Goal: Submit feedback/report problem

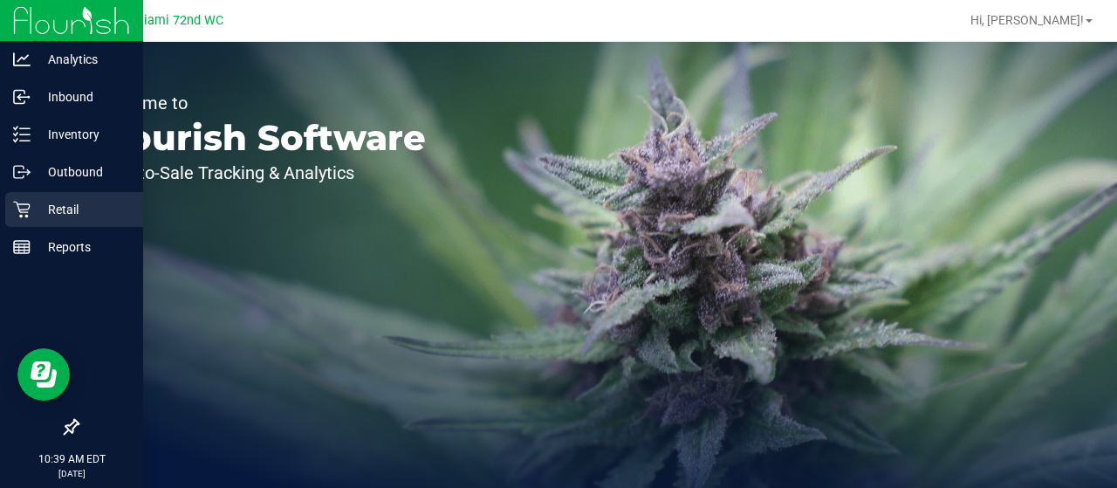
click at [38, 200] on p "Retail" at bounding box center [83, 209] width 105 height 21
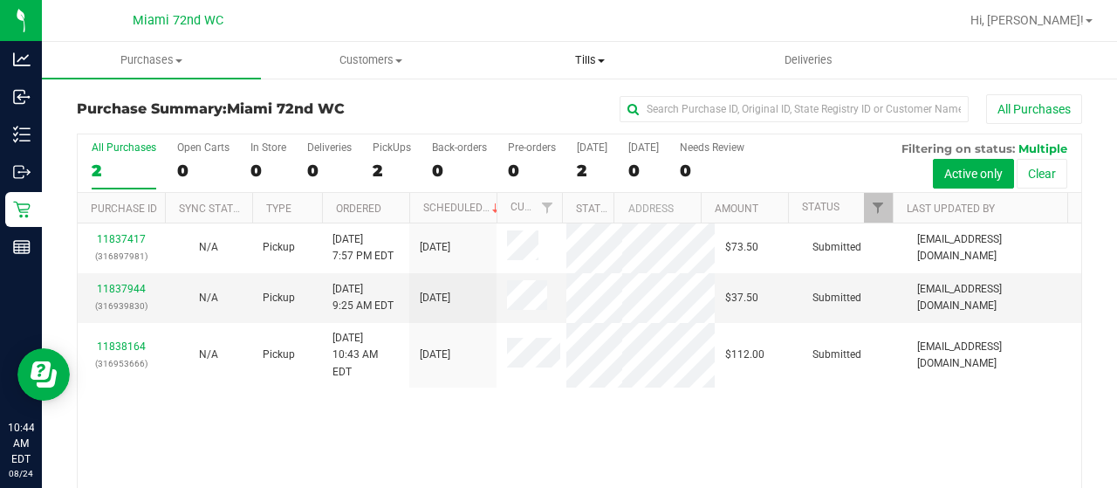
click at [574, 52] on span "Tills" at bounding box center [589, 60] width 217 height 16
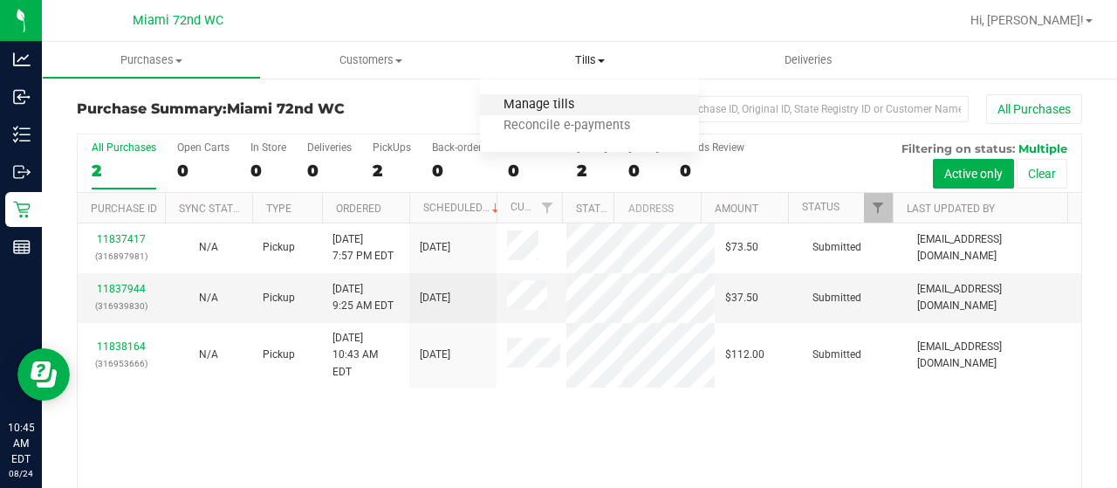
click at [547, 103] on span "Manage tills" at bounding box center [539, 105] width 118 height 15
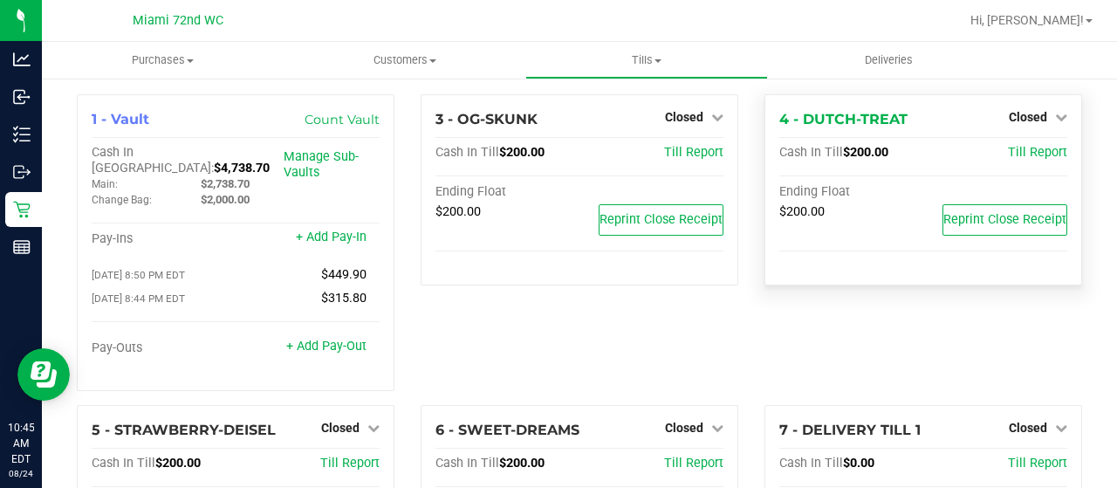
click at [1033, 94] on div "4 - DUTCH-TREAT Closed Open Till Cash In Till $200.00 Till Report Ending Float …" at bounding box center [924, 189] width 318 height 191
click at [1032, 111] on span "Closed" at bounding box center [1028, 117] width 38 height 14
click at [1022, 157] on link "Open Till" at bounding box center [1028, 154] width 46 height 14
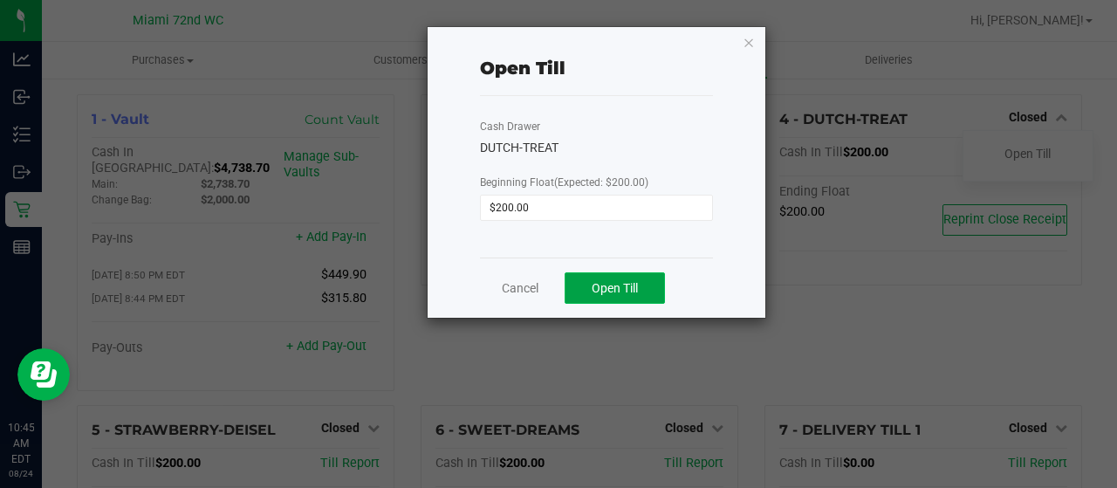
click at [651, 286] on button "Open Till" at bounding box center [615, 287] width 100 height 31
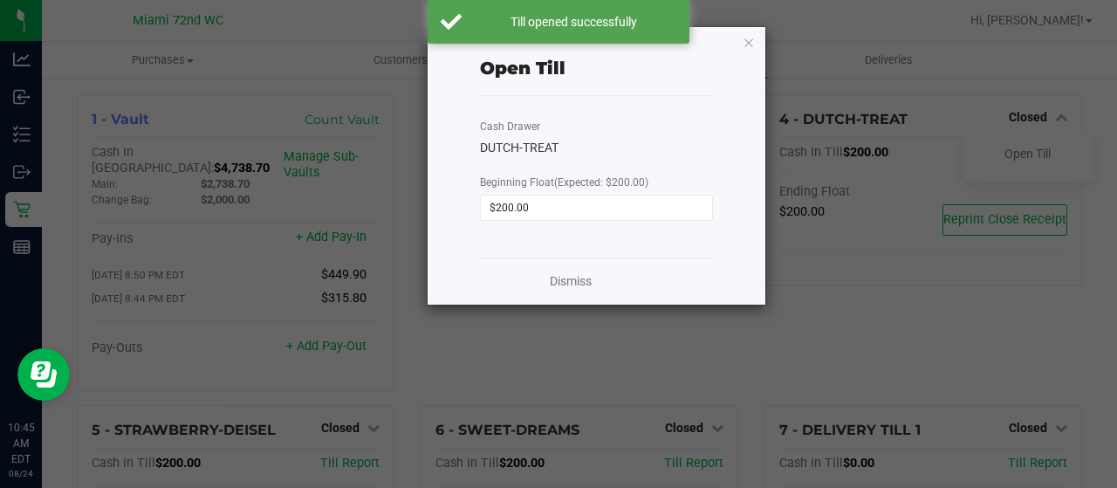
click at [547, 287] on div "Dismiss" at bounding box center [596, 280] width 233 height 47
click at [551, 288] on link "Dismiss" at bounding box center [571, 281] width 42 height 18
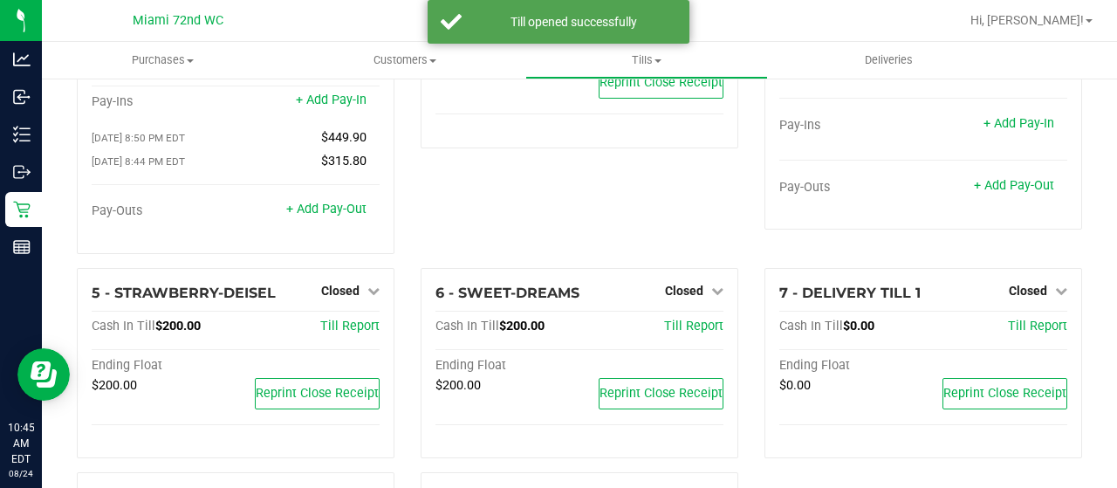
scroll to position [139, 0]
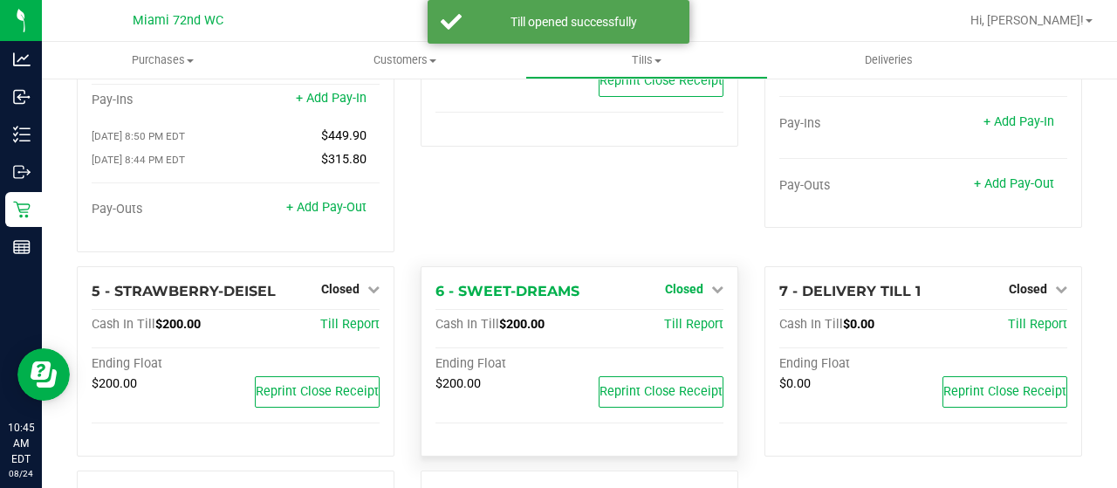
click at [670, 282] on span "Closed" at bounding box center [684, 289] width 38 height 14
click at [670, 318] on link "Open Till" at bounding box center [684, 325] width 46 height 14
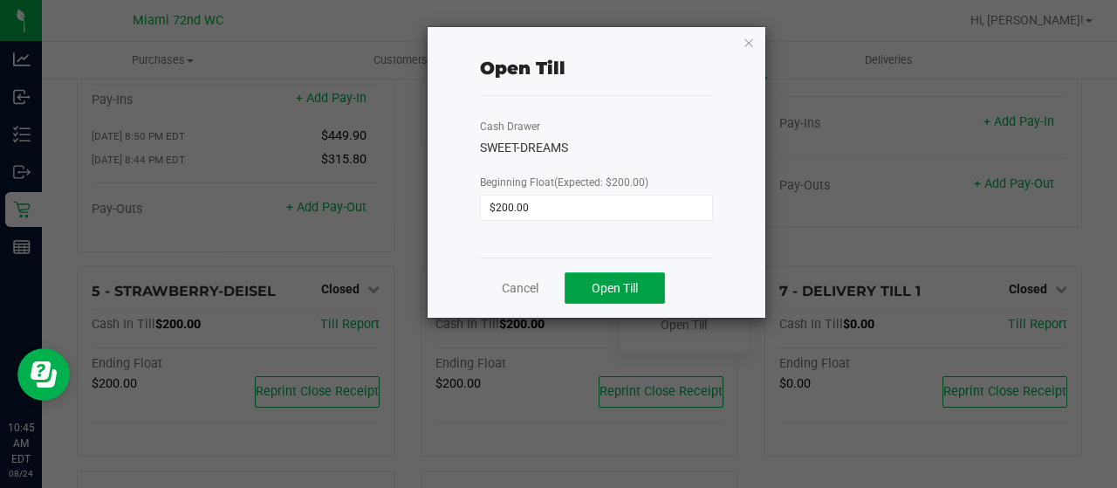
click at [620, 294] on span "Open Till" at bounding box center [615, 288] width 46 height 14
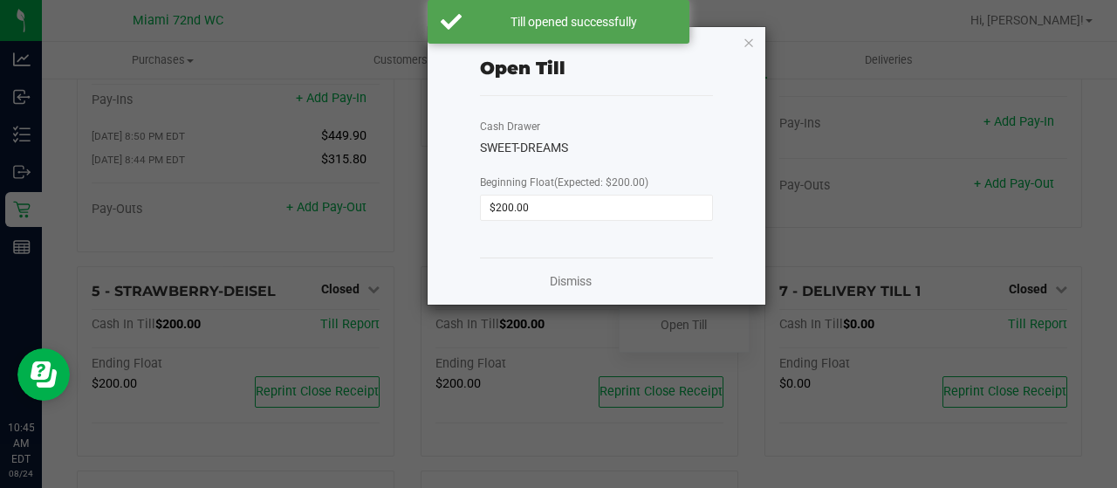
click at [568, 291] on div "Dismiss" at bounding box center [596, 280] width 233 height 47
click at [566, 277] on link "Dismiss" at bounding box center [571, 281] width 42 height 18
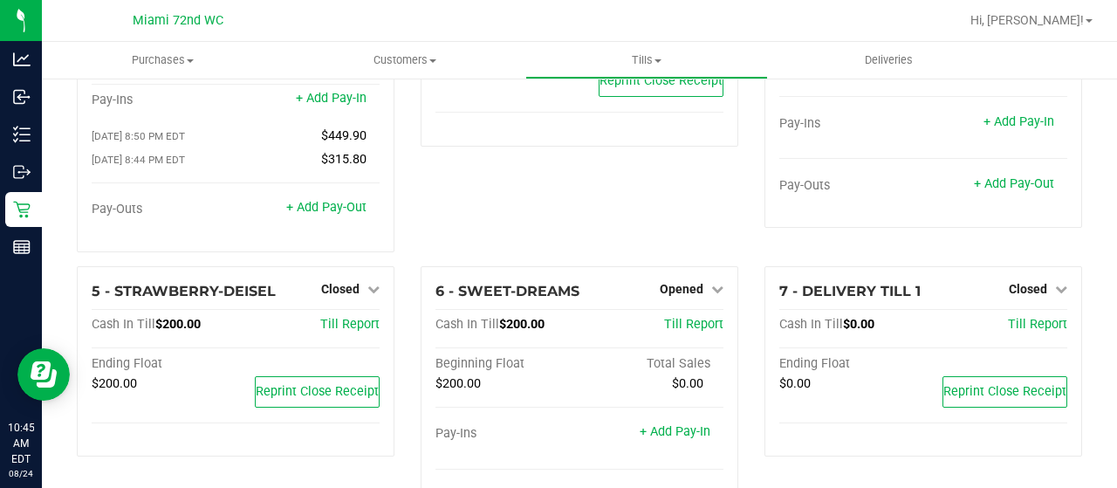
scroll to position [408, 0]
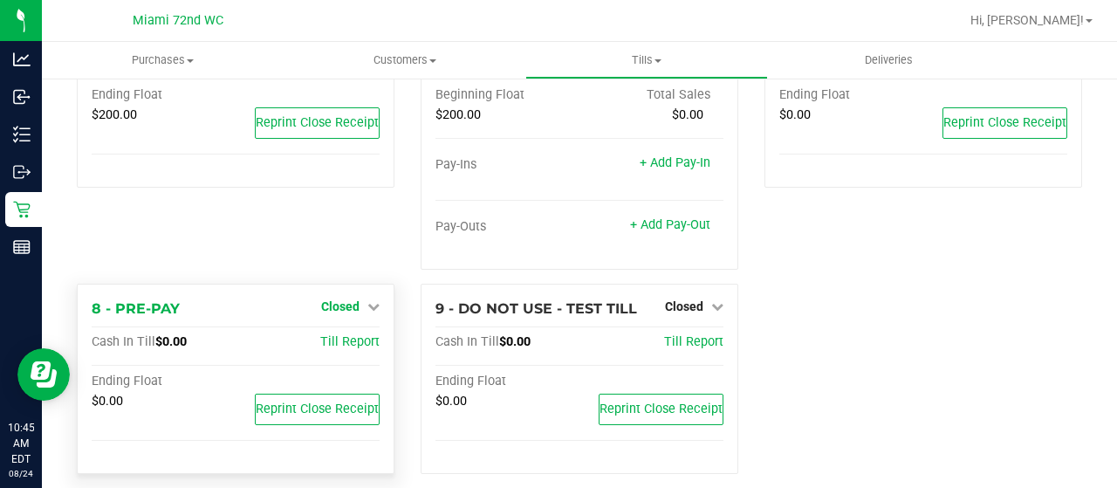
click at [326, 299] on span "Closed" at bounding box center [340, 306] width 38 height 14
click at [346, 335] on link "Open Till" at bounding box center [340, 342] width 46 height 14
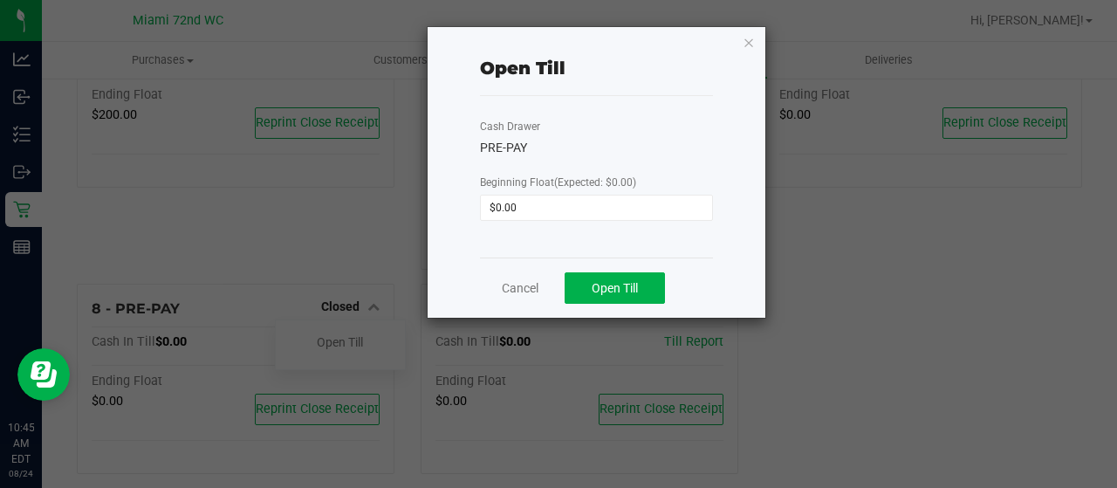
click at [606, 315] on div "Cancel Open Till" at bounding box center [596, 287] width 233 height 60
click at [606, 306] on div "Cancel Open Till" at bounding box center [596, 287] width 233 height 60
click at [611, 285] on span "Open Till" at bounding box center [615, 288] width 46 height 14
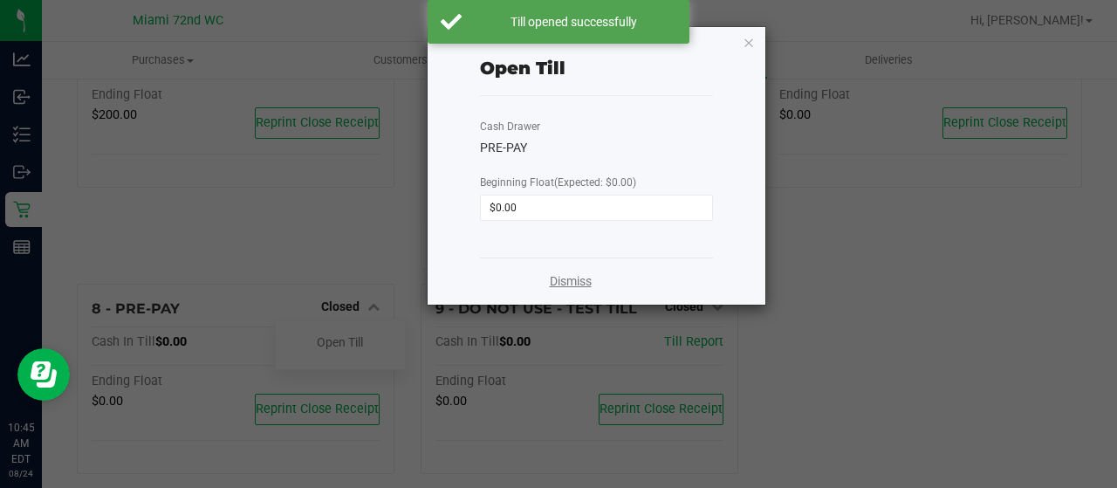
click at [567, 285] on link "Dismiss" at bounding box center [571, 281] width 42 height 18
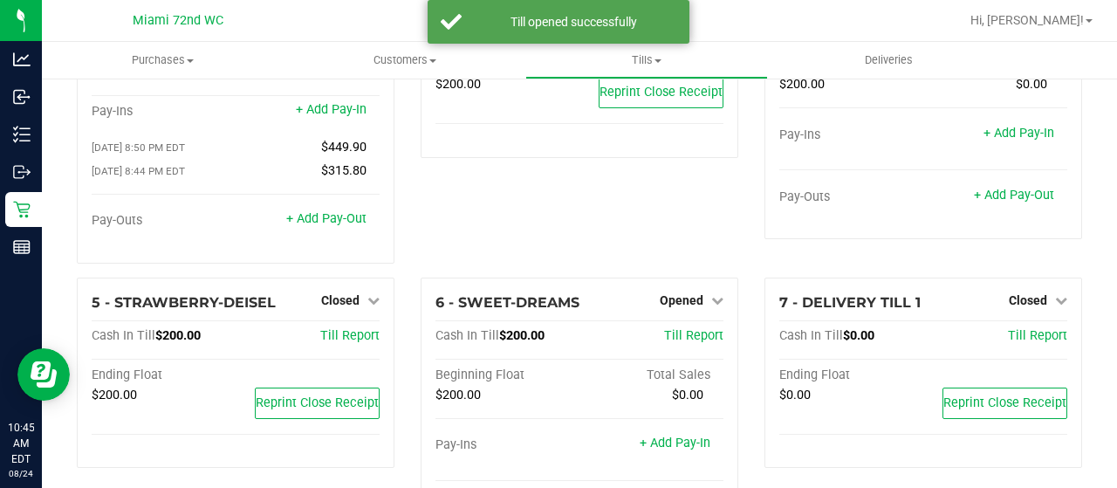
scroll to position [0, 0]
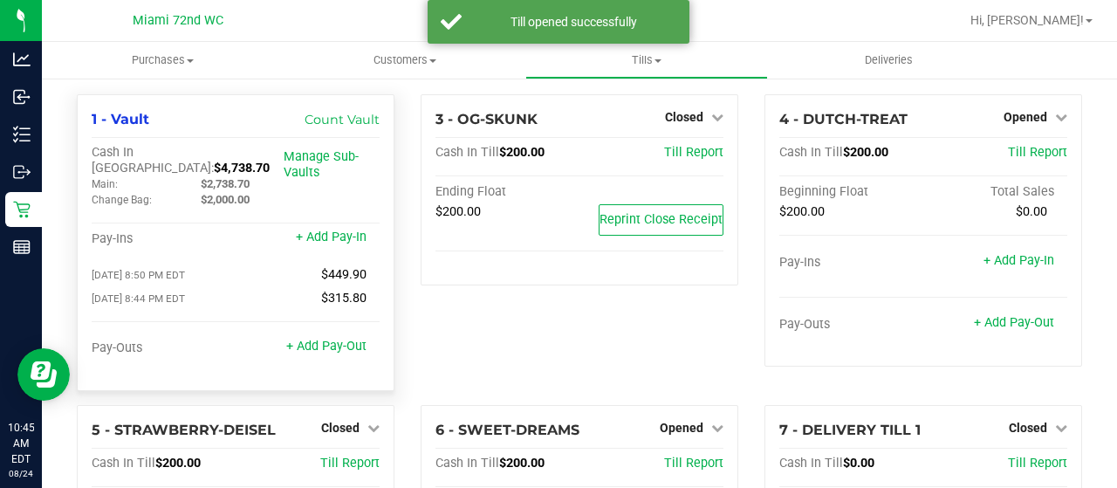
click at [214, 161] on span "$4,738.70" at bounding box center [242, 168] width 56 height 15
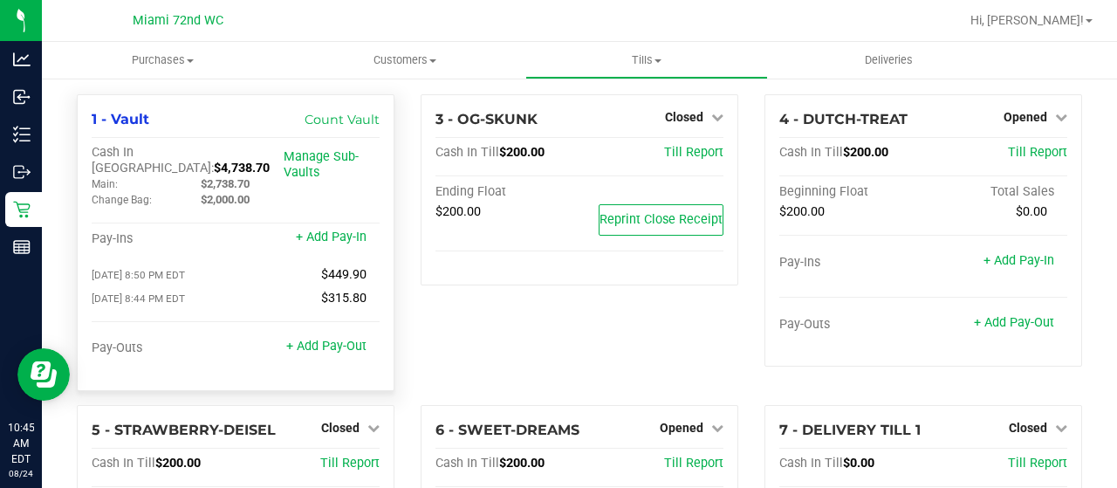
click at [214, 161] on span "$4,738.70" at bounding box center [242, 168] width 56 height 15
copy span "4,738.70"
click at [644, 60] on span "Tills" at bounding box center [646, 60] width 240 height 16
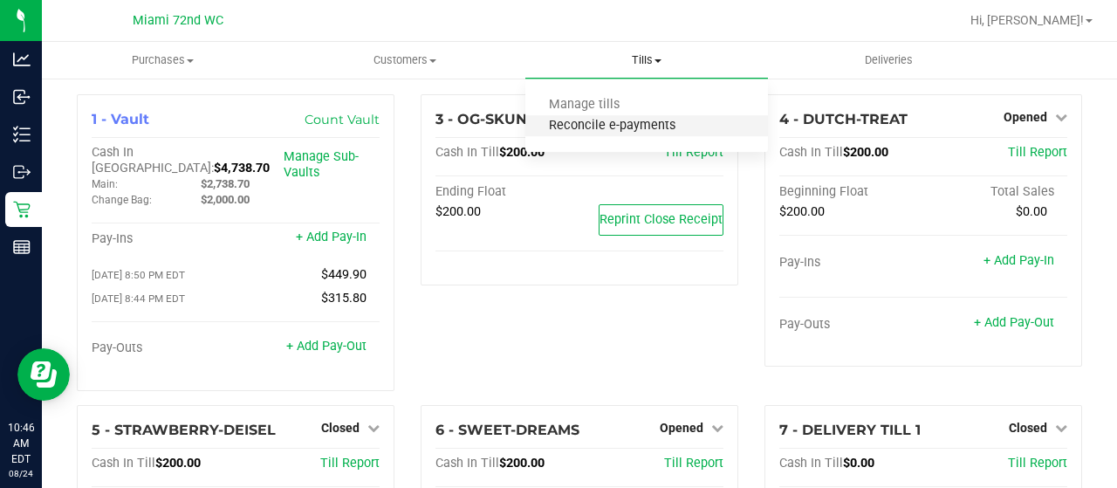
click at [613, 122] on span "Reconcile e-payments" at bounding box center [612, 126] width 174 height 15
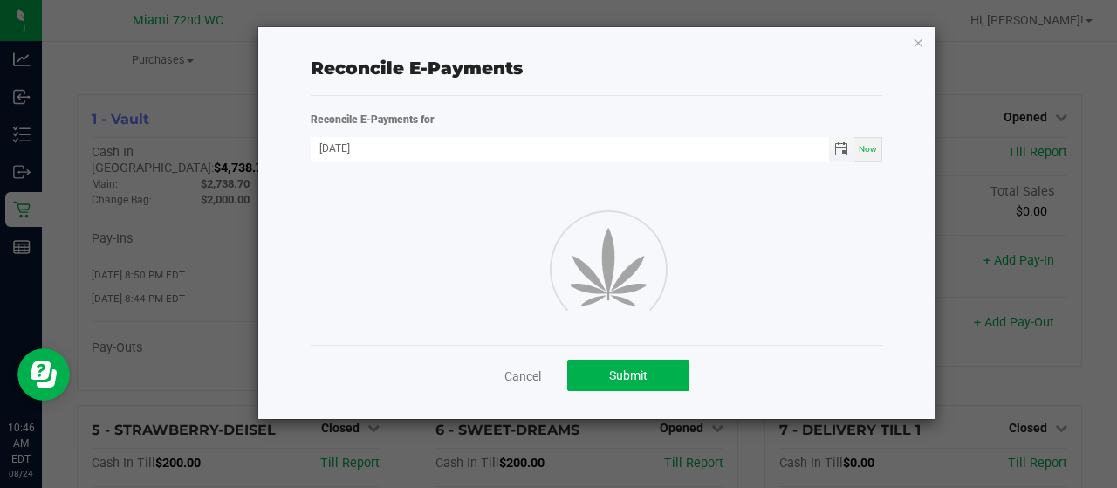
click at [844, 153] on span "Toggle calendar" at bounding box center [841, 149] width 14 height 14
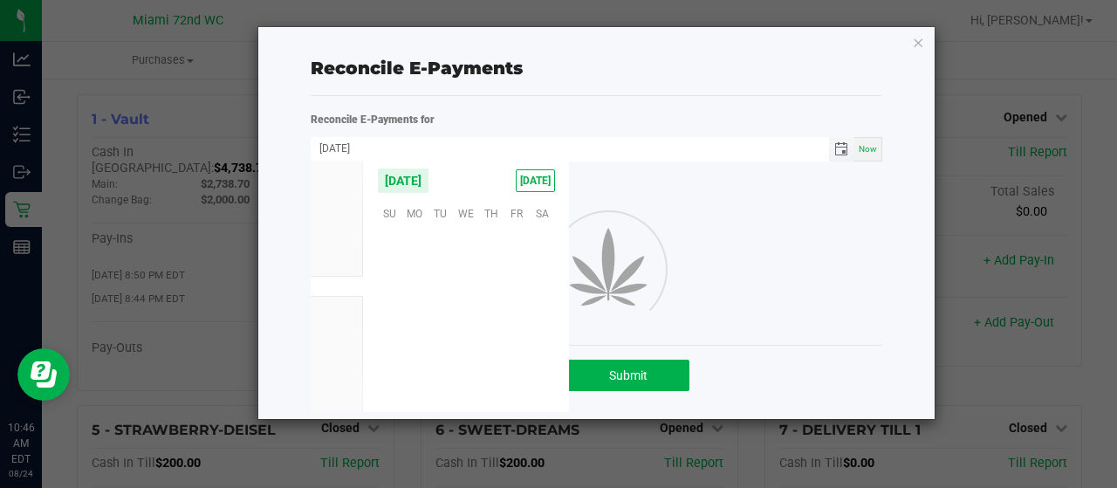
scroll to position [282898, 0]
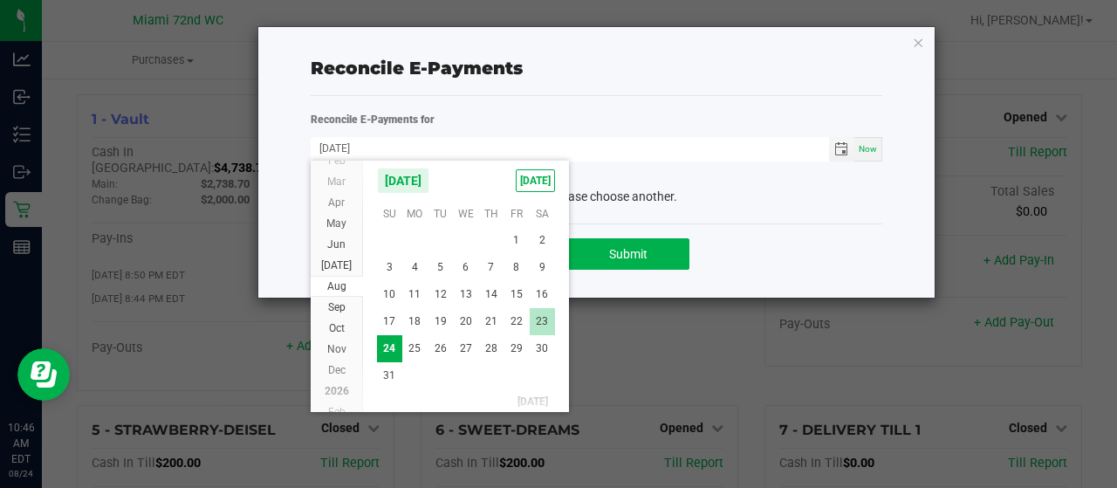
click at [545, 317] on span "23" at bounding box center [542, 321] width 25 height 27
type input "[DATE]"
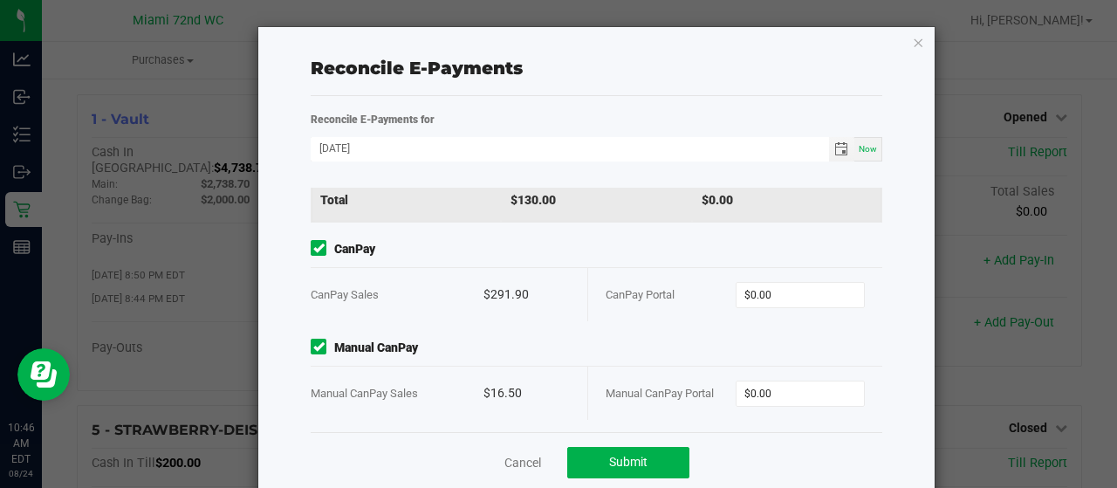
scroll to position [44, 0]
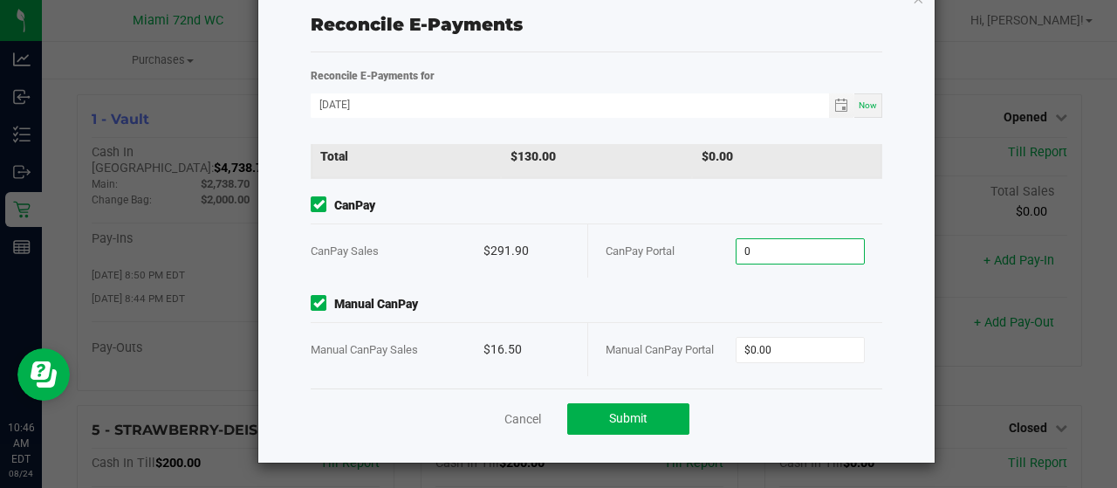
click at [742, 239] on input "0" at bounding box center [801, 251] width 128 height 24
paste input "291.9"
type input "$291.90"
click at [627, 229] on div "CanPay Portal" at bounding box center [671, 250] width 130 height 53
click at [772, 341] on input "0" at bounding box center [801, 350] width 128 height 24
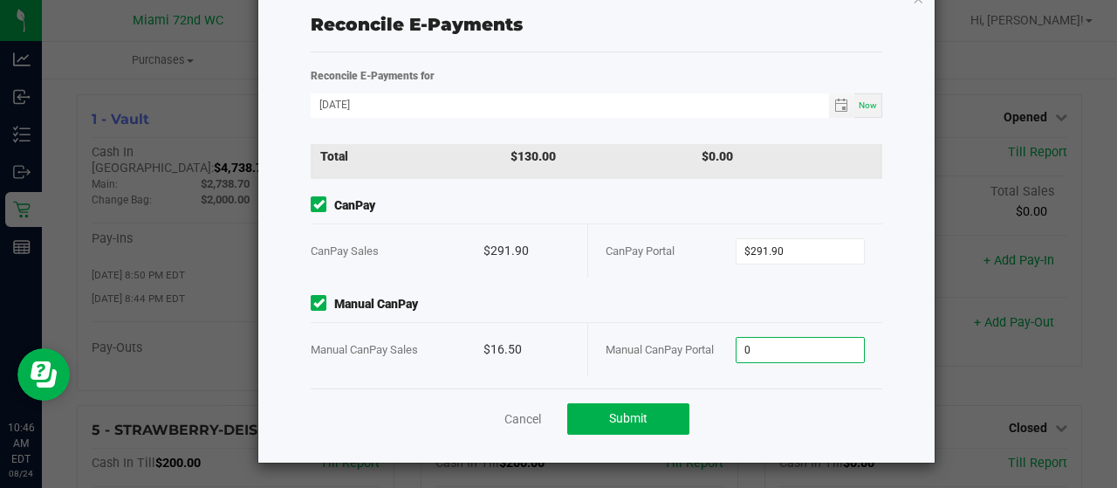
paste input "16.5"
type input "$16.50"
click at [669, 300] on span "Manual CanPay" at bounding box center [597, 304] width 572 height 18
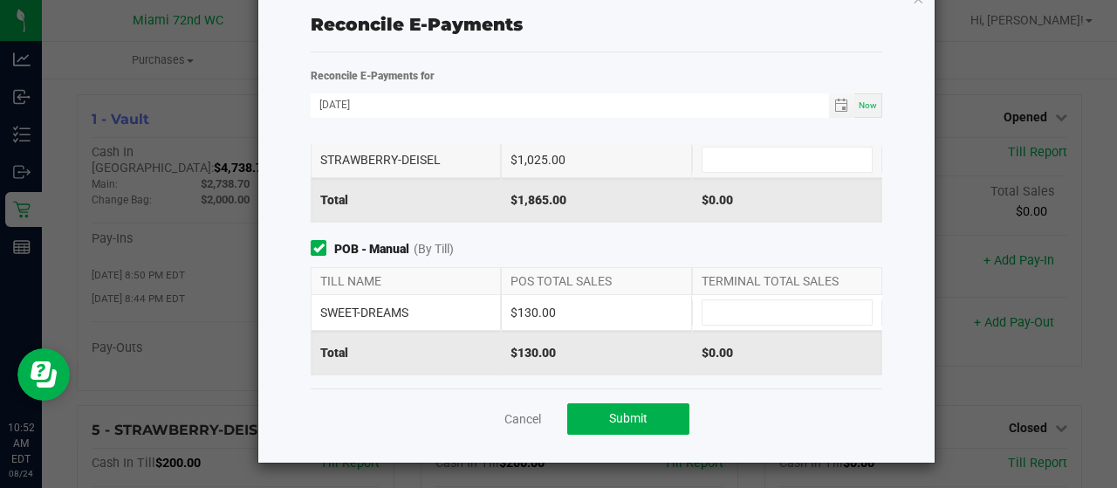
scroll to position [0, 0]
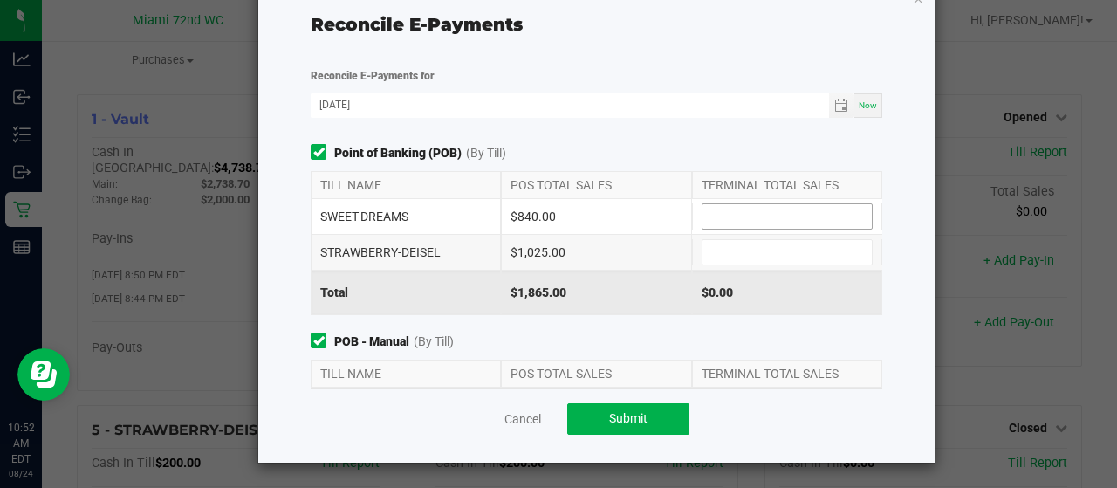
click at [759, 205] on input at bounding box center [787, 216] width 169 height 24
click at [703, 209] on input "840" at bounding box center [787, 216] width 169 height 24
type input "$840.00"
click at [619, 235] on div "$1,025.00" at bounding box center [596, 252] width 190 height 35
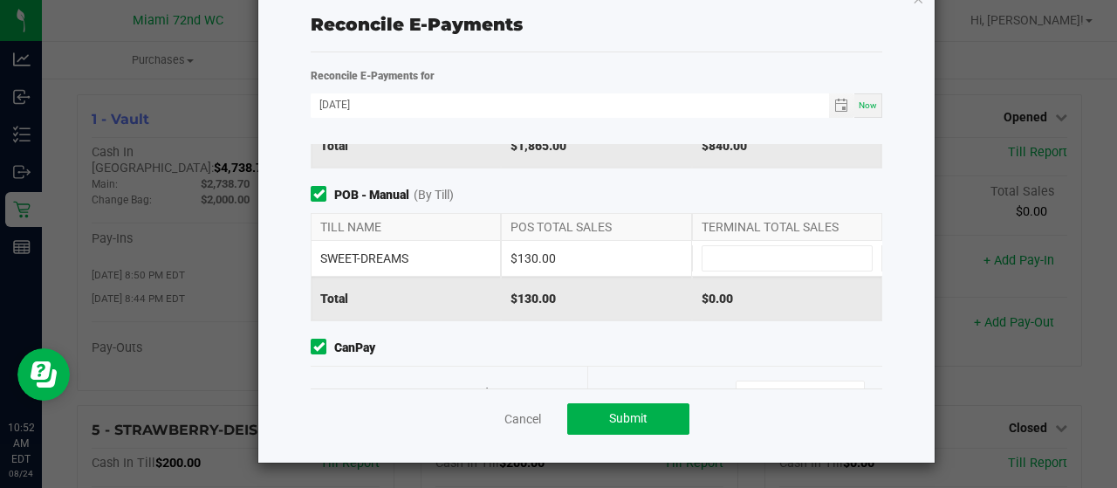
click at [727, 271] on div "SWEET-DREAMS $130.00" at bounding box center [597, 258] width 572 height 35
click at [724, 259] on input at bounding box center [787, 258] width 169 height 24
type input "3"
type input "$130.00"
click at [644, 242] on div "$130.00" at bounding box center [596, 258] width 190 height 35
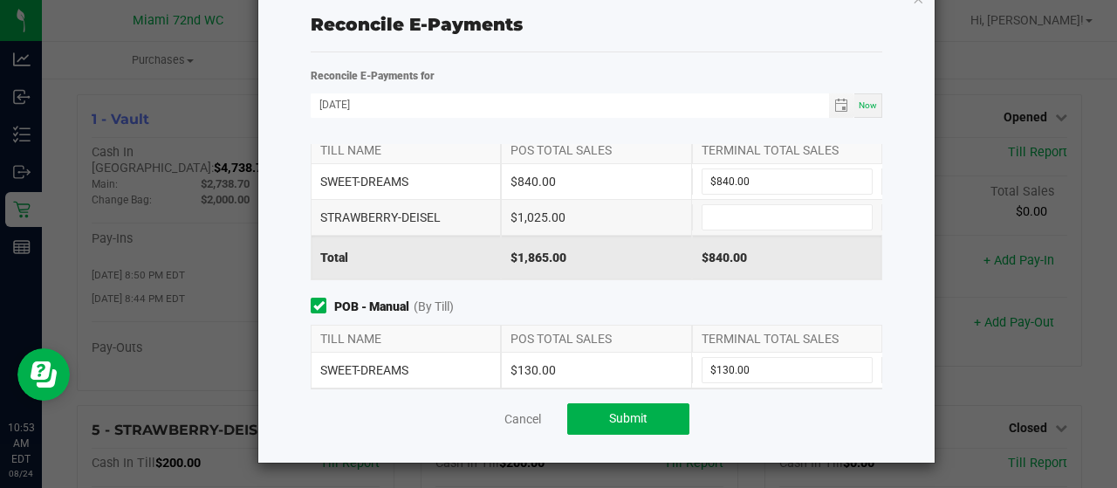
scroll to position [39, 0]
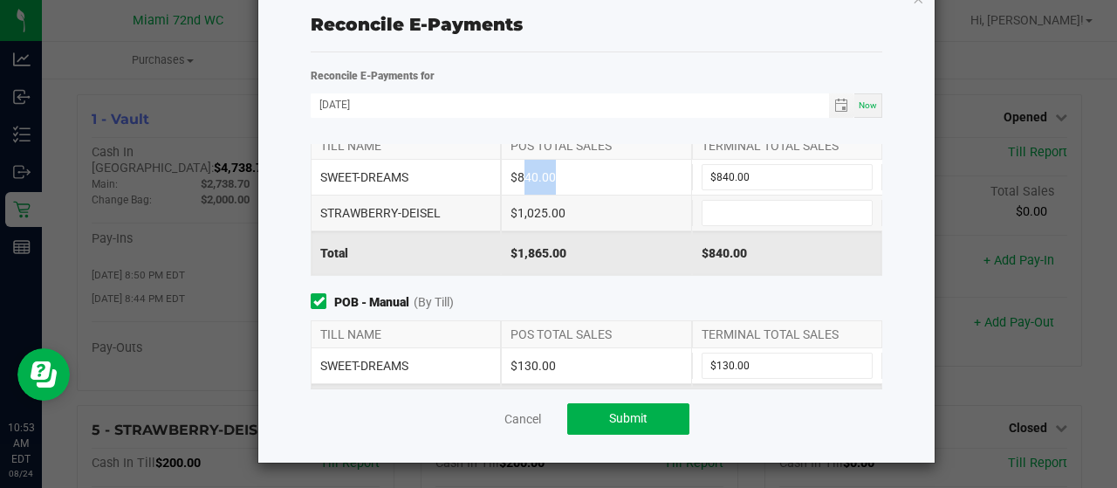
drag, startPoint x: 506, startPoint y: 175, endPoint x: 536, endPoint y: 177, distance: 29.7
click at [536, 177] on div "$840.00" at bounding box center [596, 177] width 190 height 35
drag, startPoint x: 506, startPoint y: 364, endPoint x: 541, endPoint y: 366, distance: 35.0
click at [541, 366] on div "$130.00" at bounding box center [596, 365] width 190 height 35
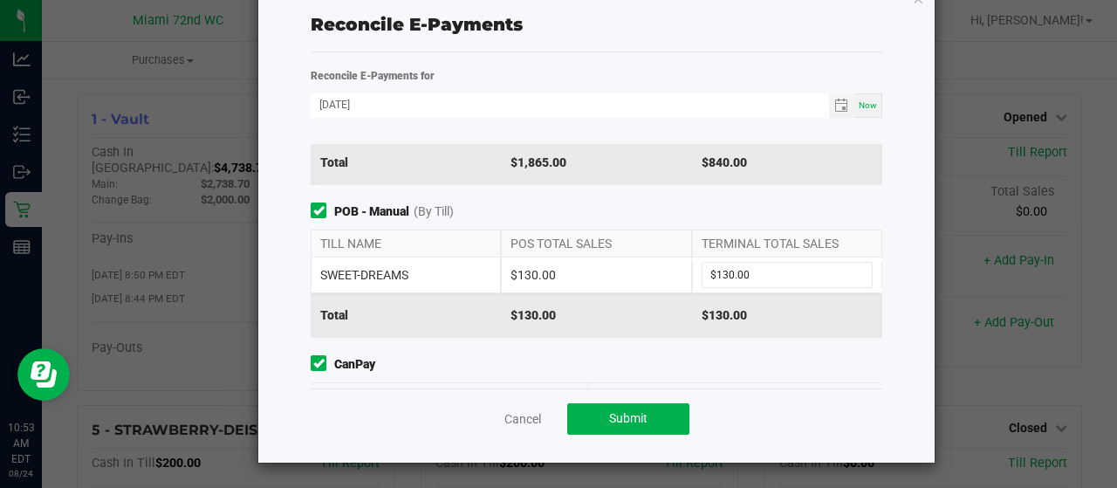
scroll to position [0, 0]
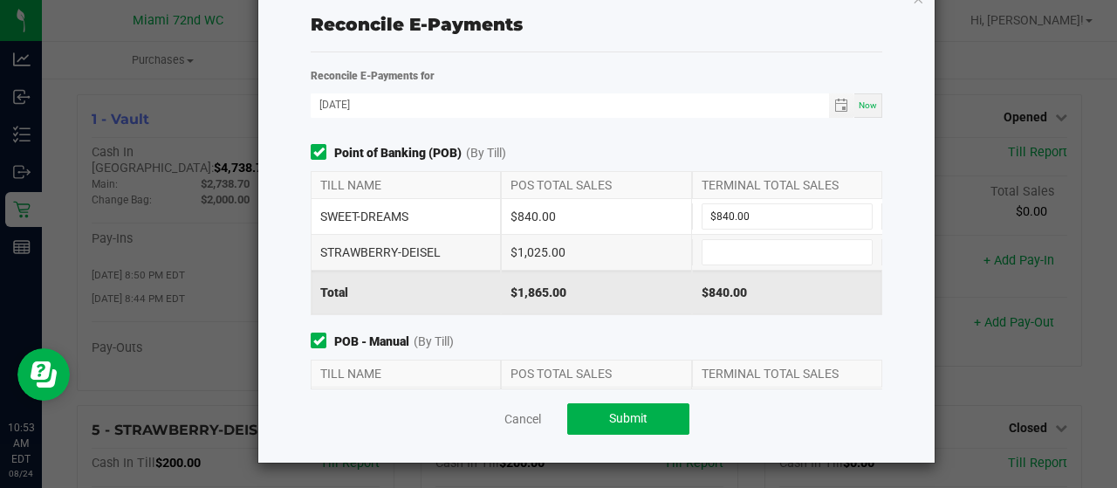
drag, startPoint x: 505, startPoint y: 250, endPoint x: 578, endPoint y: 251, distance: 73.3
click at [579, 251] on div "$1,025.00" at bounding box center [596, 252] width 190 height 35
click at [574, 250] on div "$1,025.00" at bounding box center [596, 252] width 190 height 35
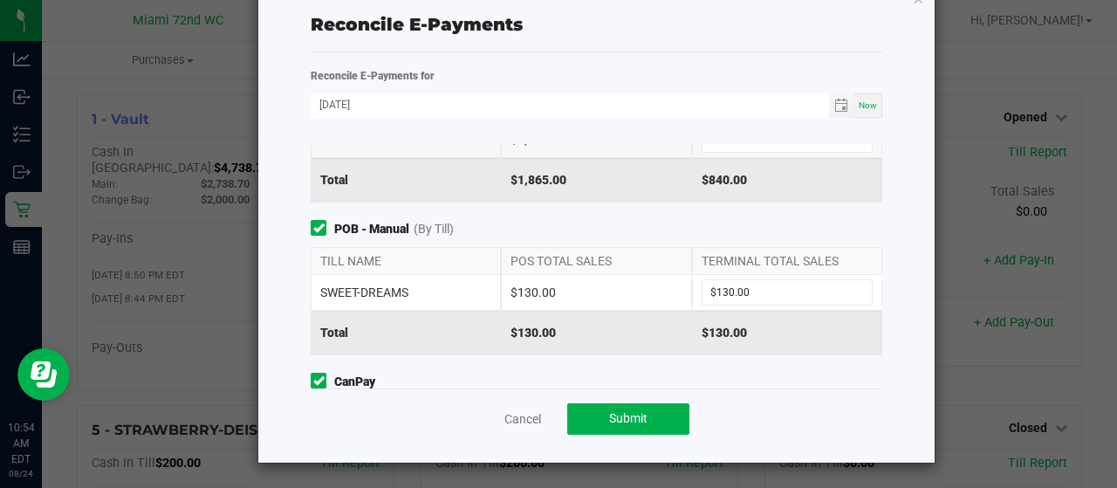
scroll to position [112, 0]
drag, startPoint x: 498, startPoint y: 287, endPoint x: 548, endPoint y: 292, distance: 50.9
click at [548, 292] on div "$130.00" at bounding box center [596, 293] width 190 height 35
click at [546, 291] on div "$130.00" at bounding box center [596, 293] width 190 height 35
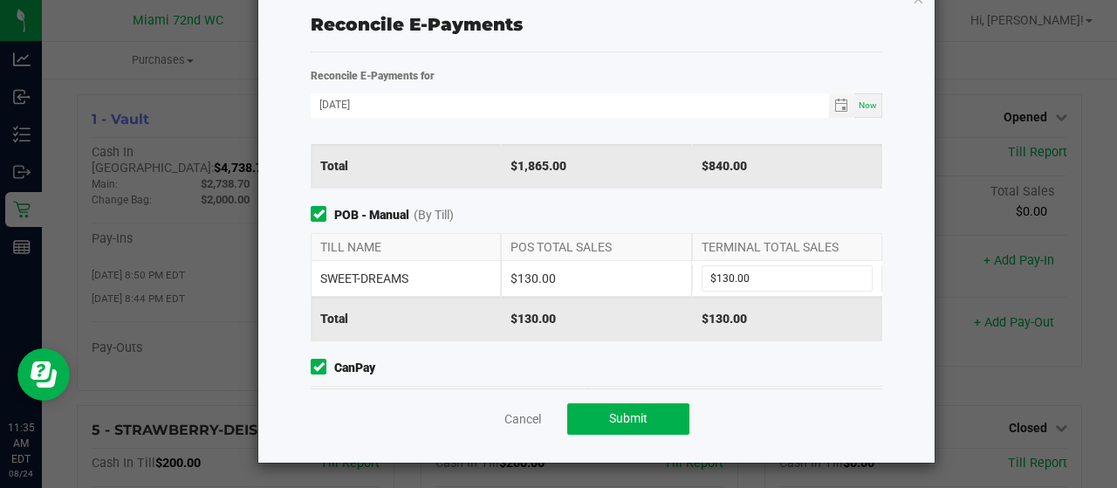
scroll to position [0, 0]
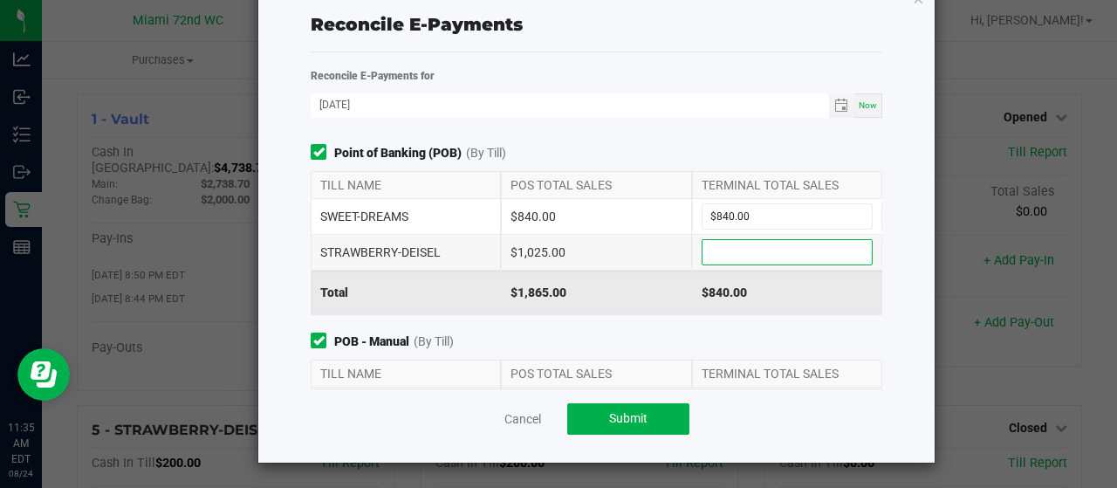
click at [722, 255] on input at bounding box center [787, 252] width 169 height 24
click at [562, 217] on div "$840.00" at bounding box center [596, 216] width 190 height 35
click at [548, 168] on div "Point of Banking (POB) (By Till) TILL NAME POS TOTAL SALES TERMINAL TOTAL SALES…" at bounding box center [597, 229] width 598 height 171
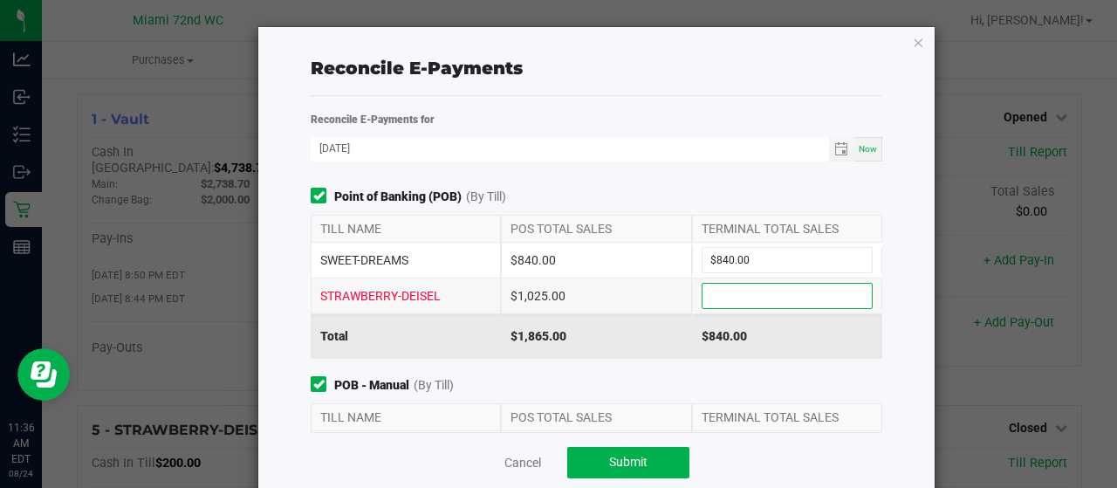
click at [718, 290] on input at bounding box center [787, 296] width 169 height 24
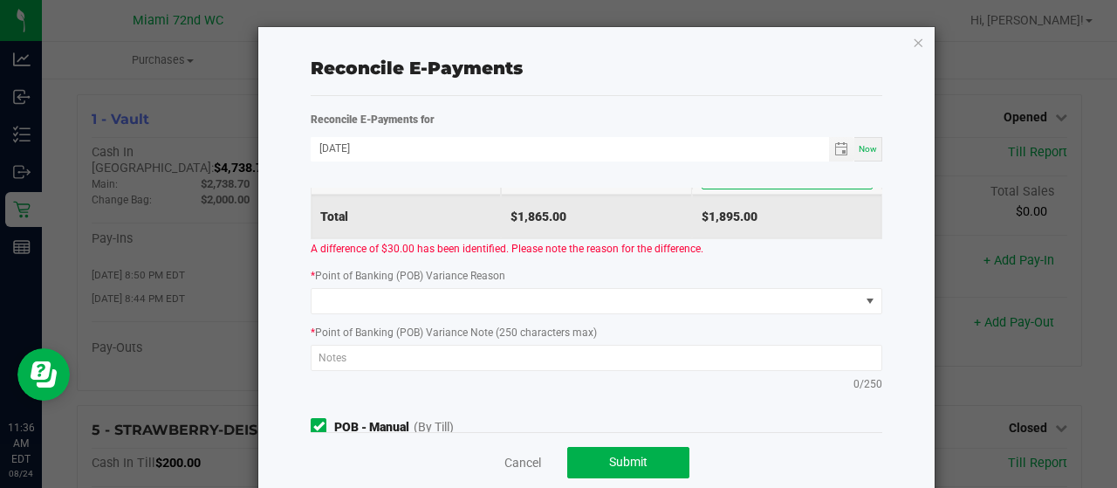
scroll to position [123, 0]
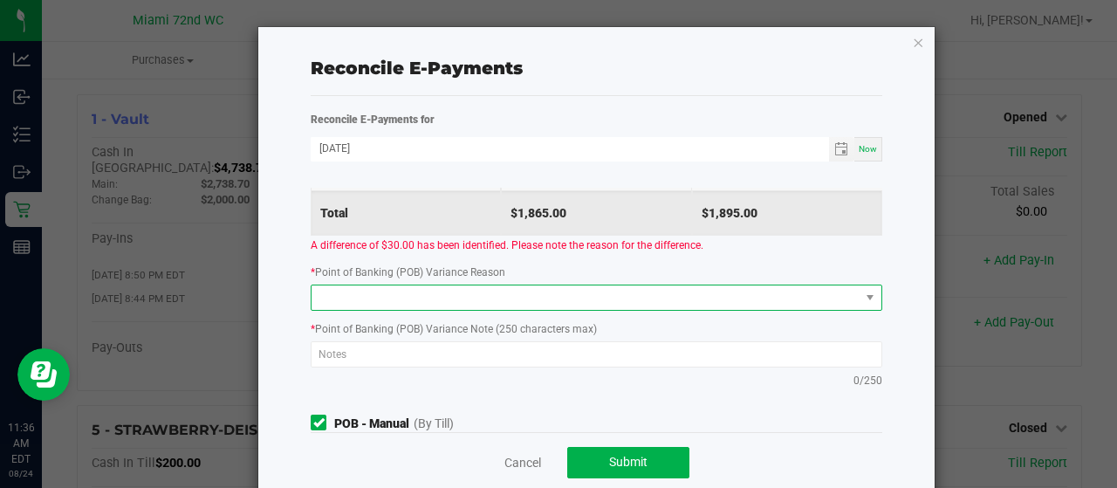
type input "$1,055.00"
click at [636, 296] on span at bounding box center [586, 297] width 548 height 24
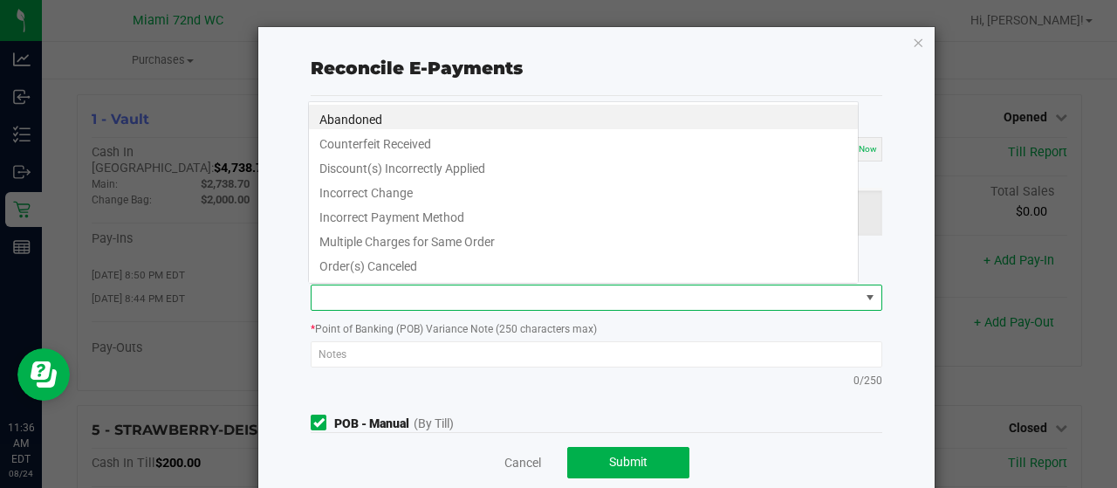
scroll to position [25, 550]
click at [494, 313] on div "Point of Banking (POB) (By Till) TILL NAME POS TOTAL SALES TERMINAL TOTAL SALES…" at bounding box center [597, 231] width 598 height 333
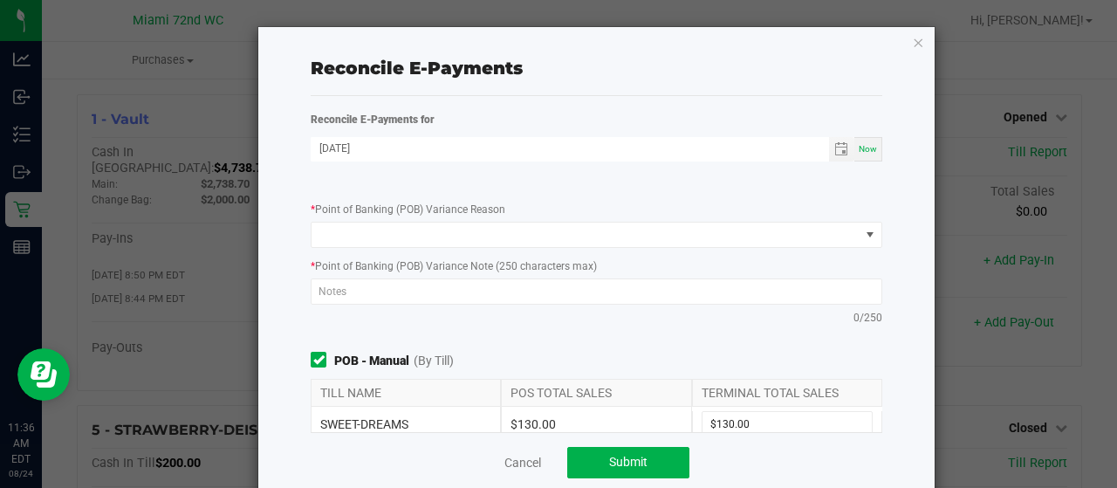
scroll to position [187, 0]
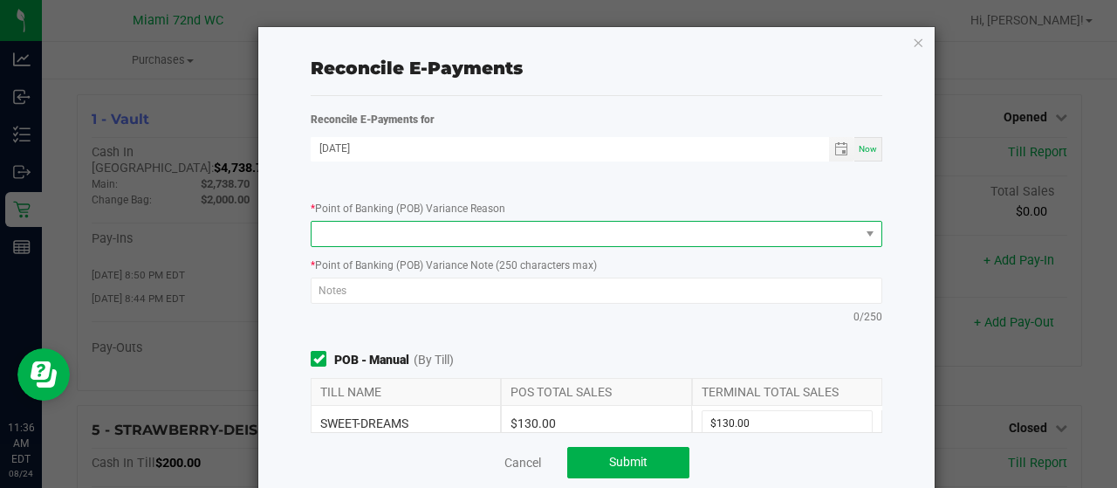
click at [624, 242] on span at bounding box center [586, 234] width 548 height 24
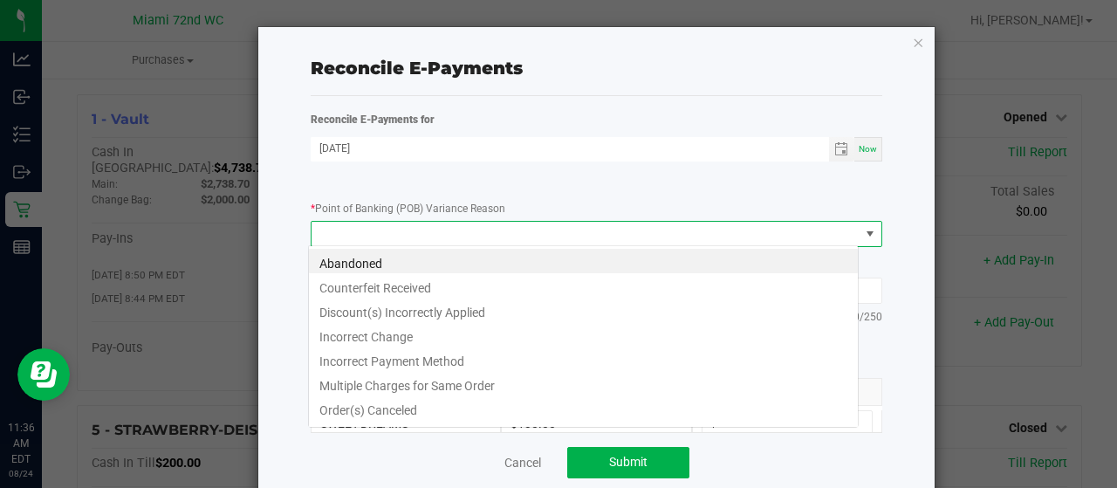
scroll to position [25, 550]
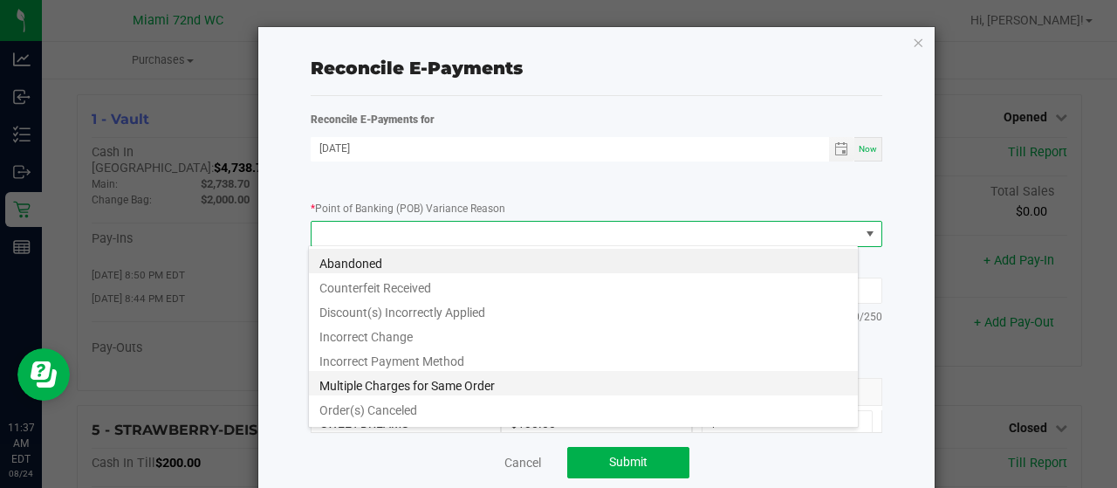
click at [460, 386] on li "Multiple Charges for Same Order" at bounding box center [583, 383] width 549 height 24
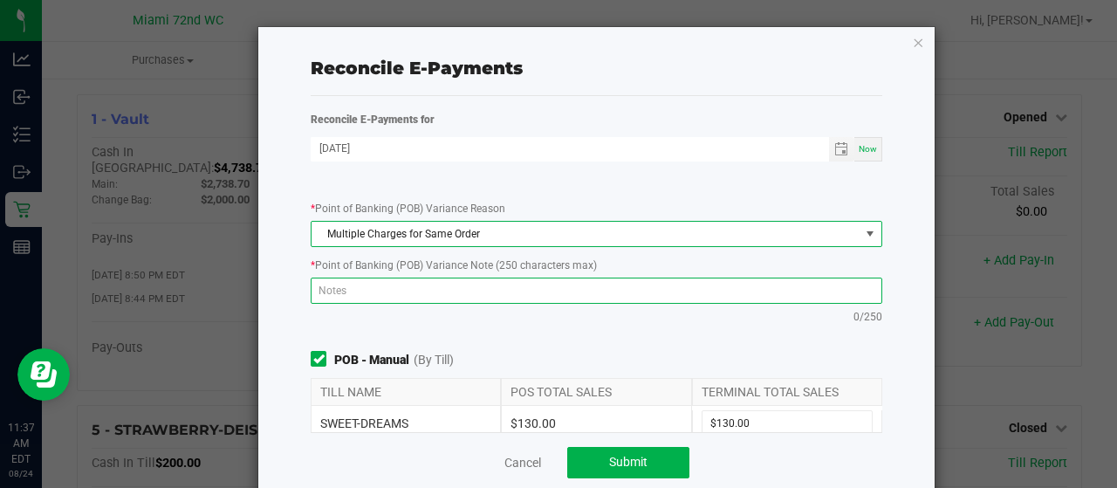
click at [433, 285] on textarea at bounding box center [597, 291] width 572 height 26
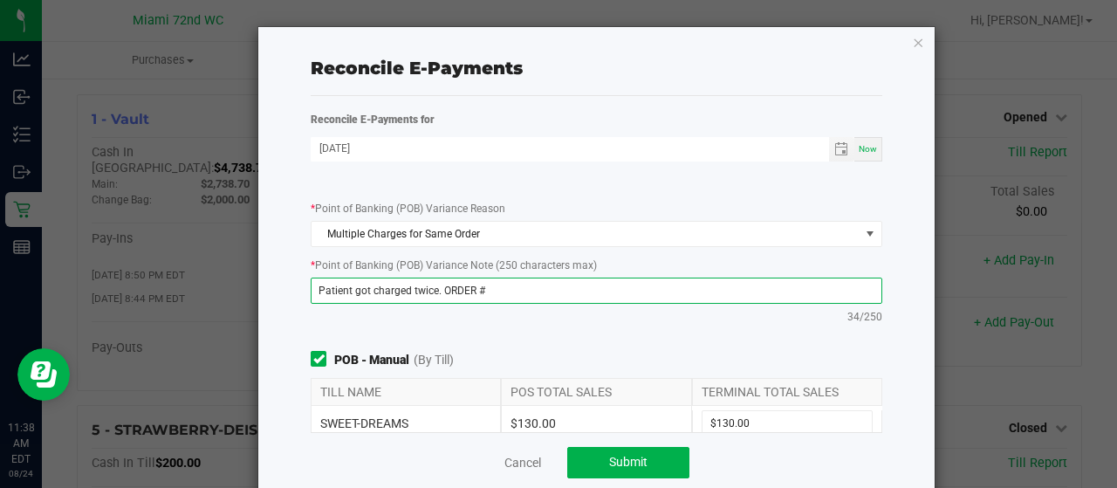
paste textarea "11833954"
paste textarea "603098"
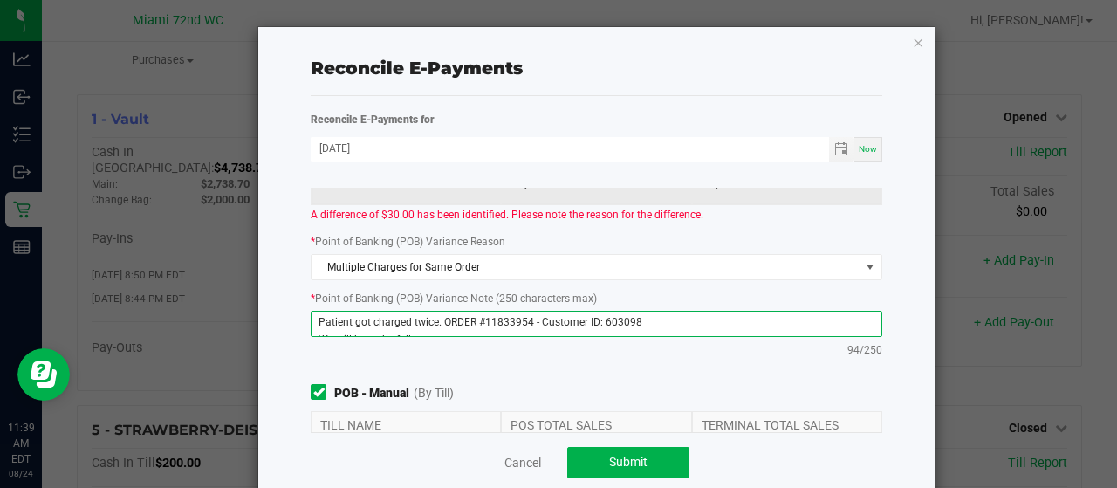
scroll to position [0, 0]
click at [438, 318] on textarea "Patient got charged twice. ORDER #11833954 - Customer ID: 603098 We will keep t…" at bounding box center [597, 324] width 572 height 26
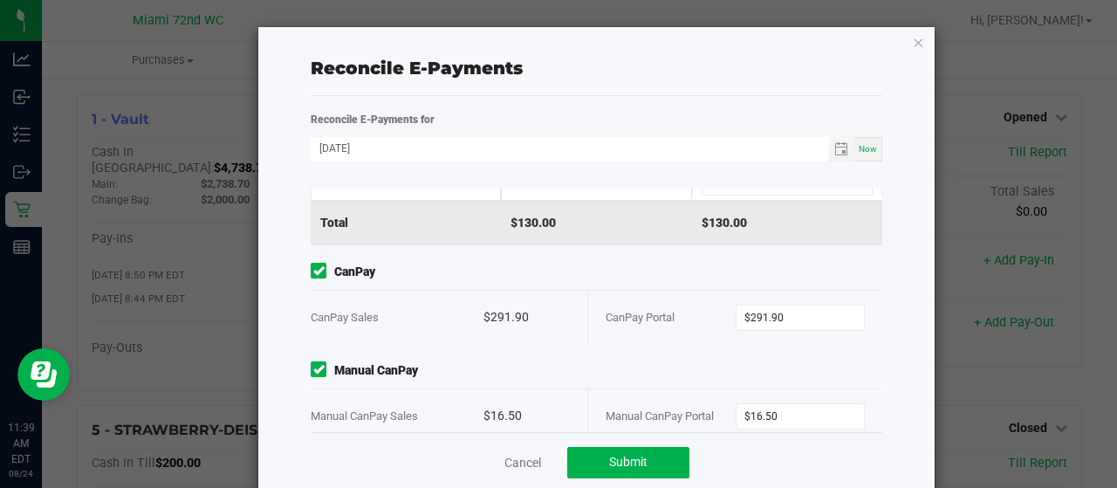
scroll to position [450, 0]
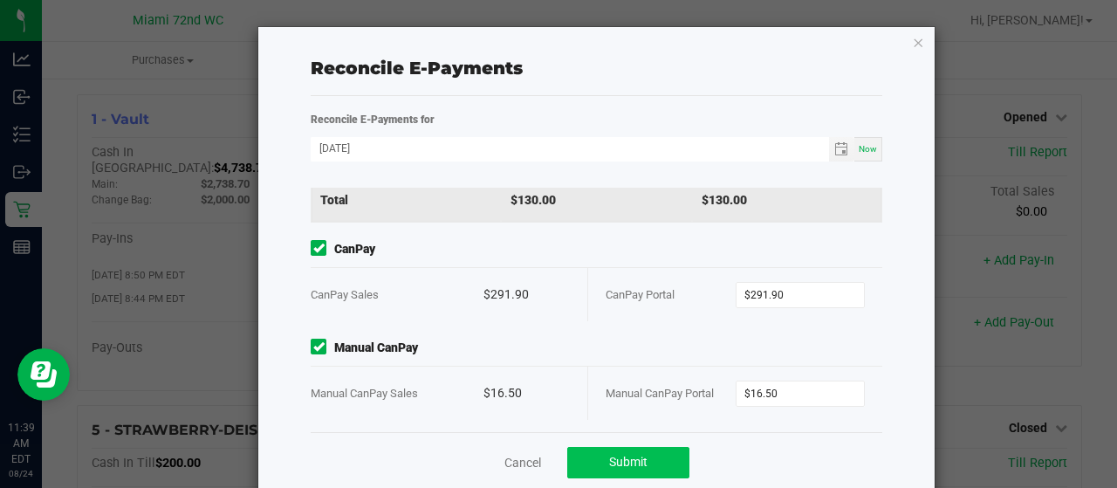
type textarea "Patient got charged twice. ORDER #11833954 - Customer ID: 603098 We will keep t…"
click at [609, 462] on span "Submit" at bounding box center [628, 462] width 38 height 14
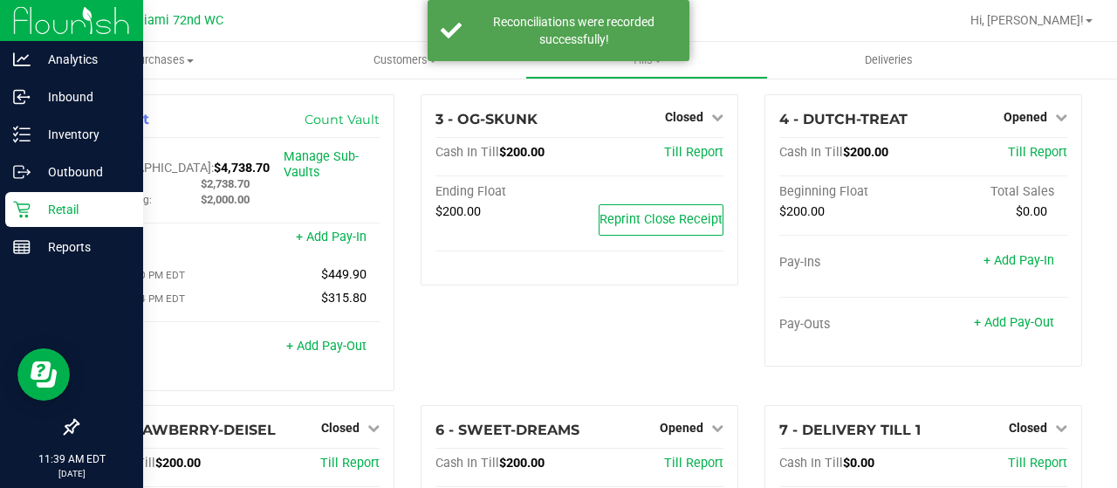
click at [21, 216] on icon at bounding box center [21, 210] width 17 height 17
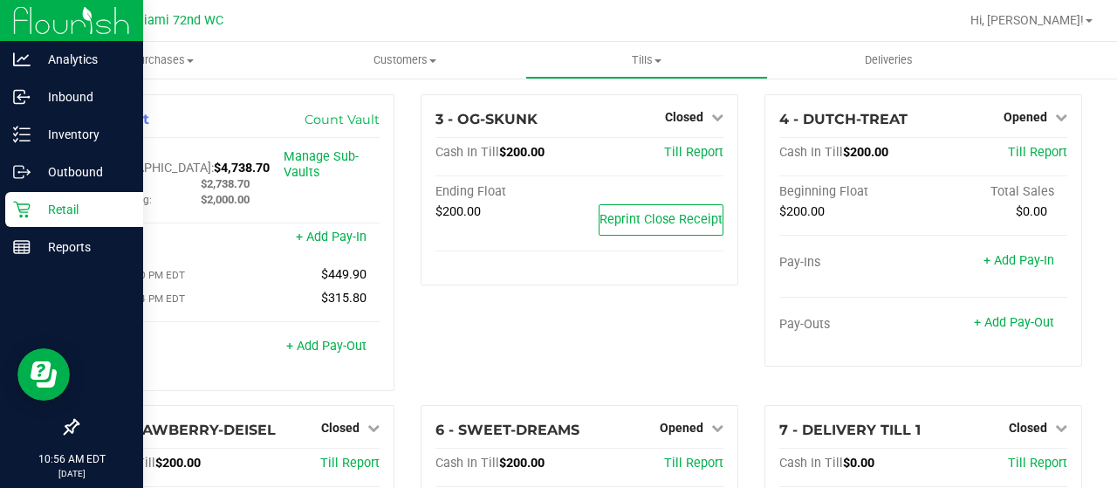
click at [50, 210] on p "Retail" at bounding box center [83, 209] width 105 height 21
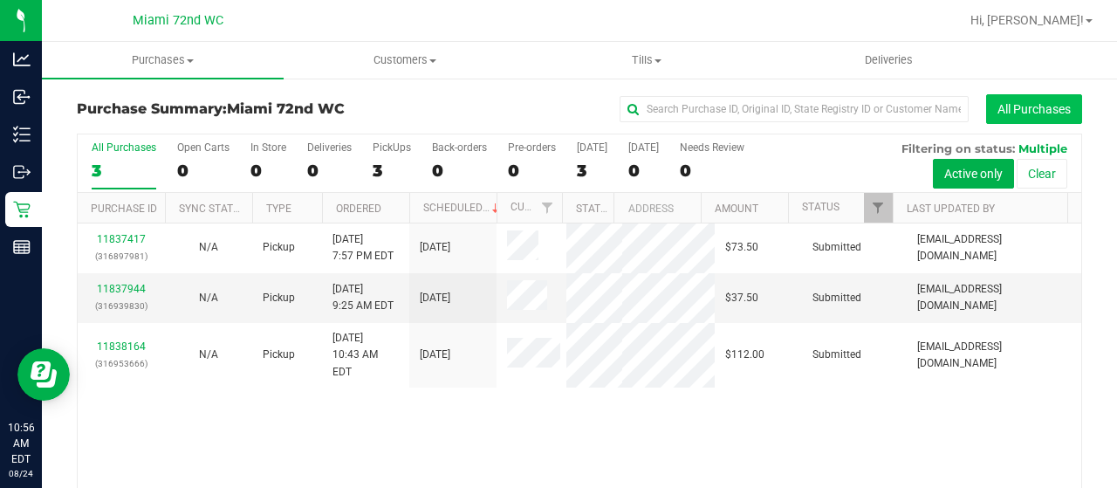
click at [1020, 109] on button "All Purchases" at bounding box center [1034, 109] width 96 height 30
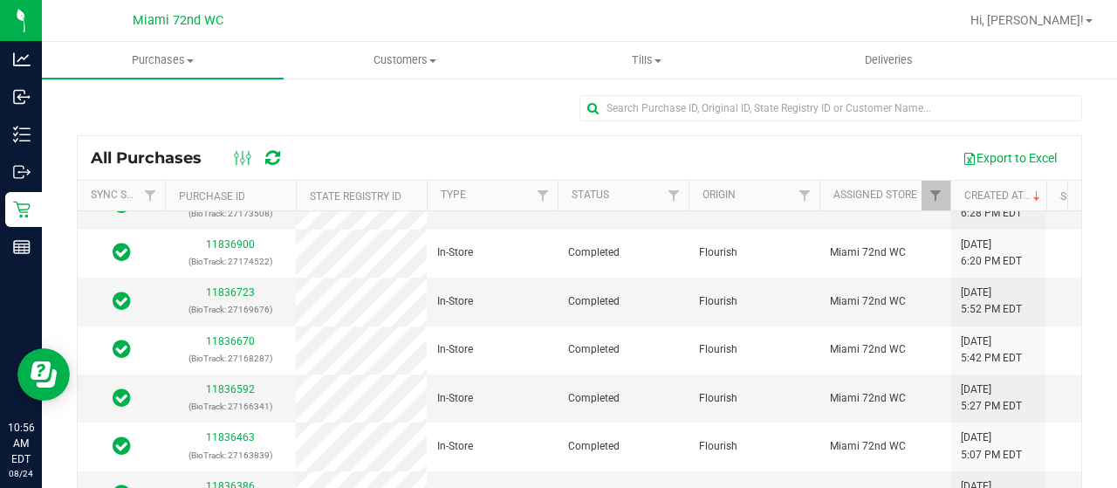
scroll to position [89, 0]
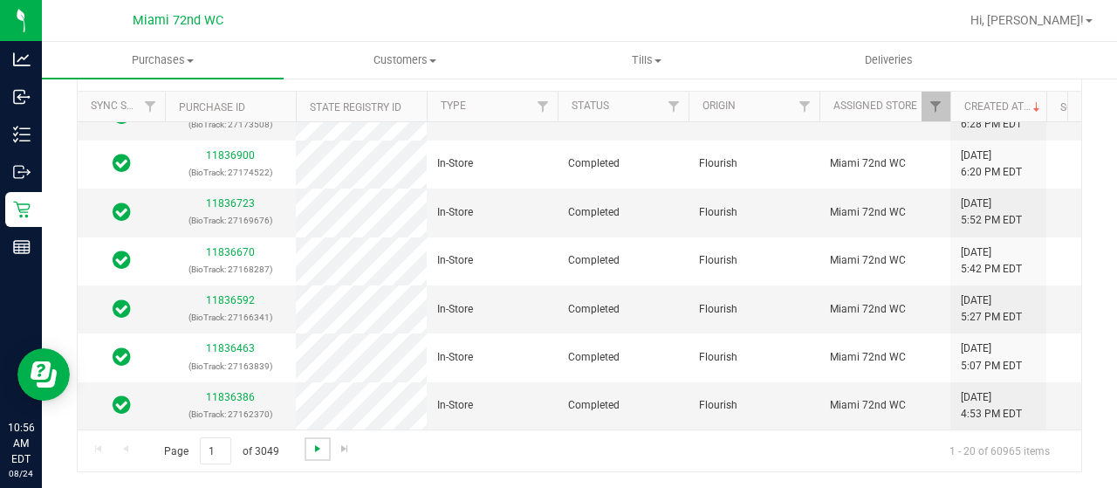
click at [316, 449] on span "Go to the next page" at bounding box center [318, 449] width 14 height 14
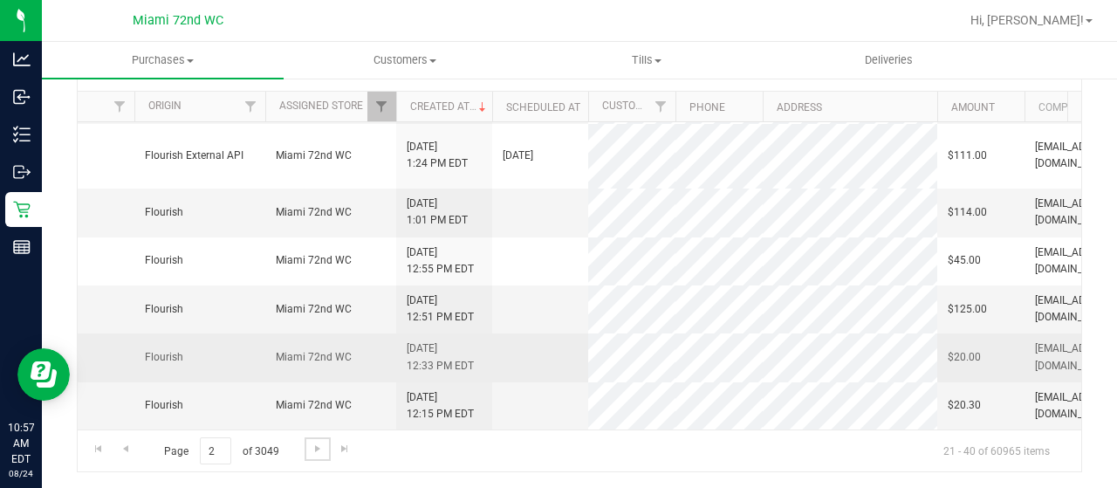
scroll to position [0, 0]
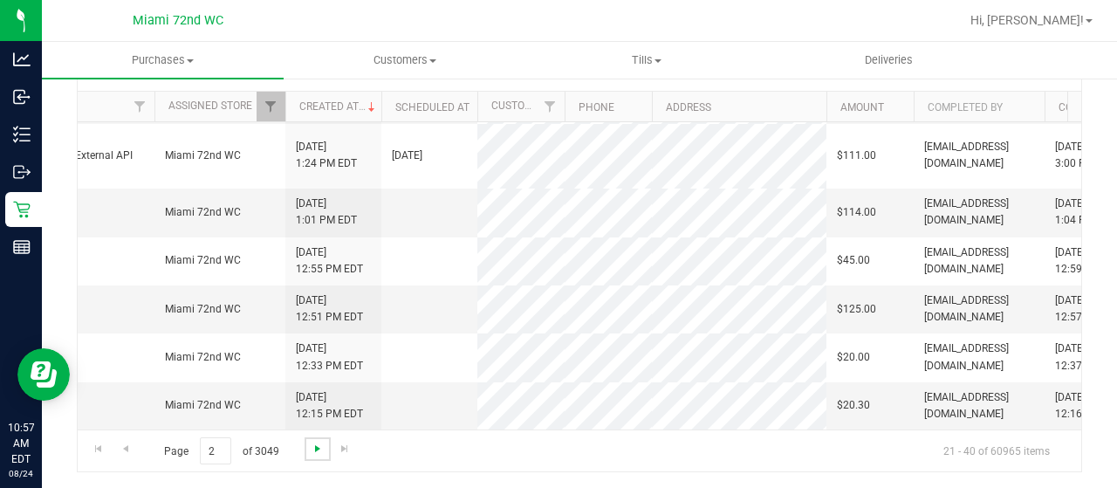
click at [322, 450] on span "Go to the next page" at bounding box center [318, 449] width 14 height 14
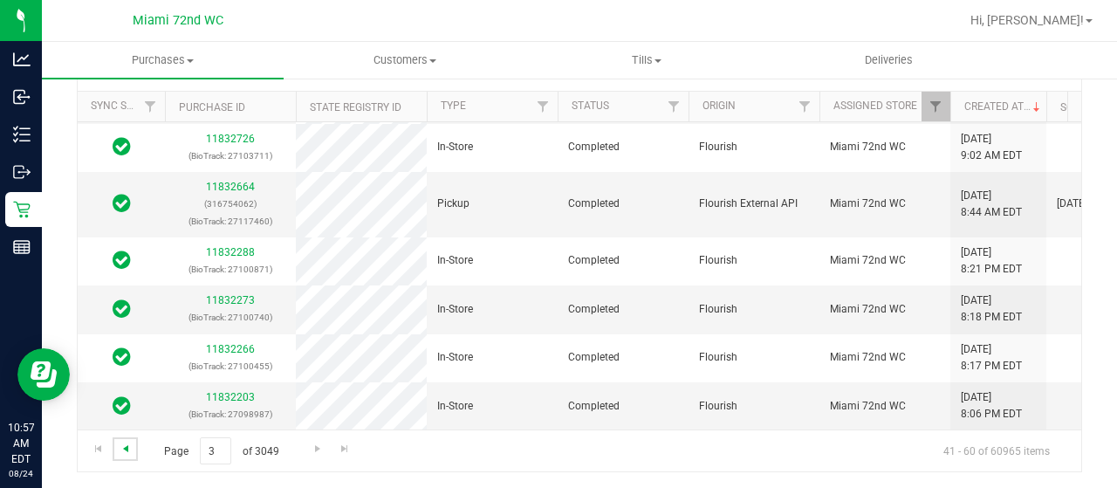
click at [119, 446] on span "Go to the previous page" at bounding box center [126, 449] width 14 height 14
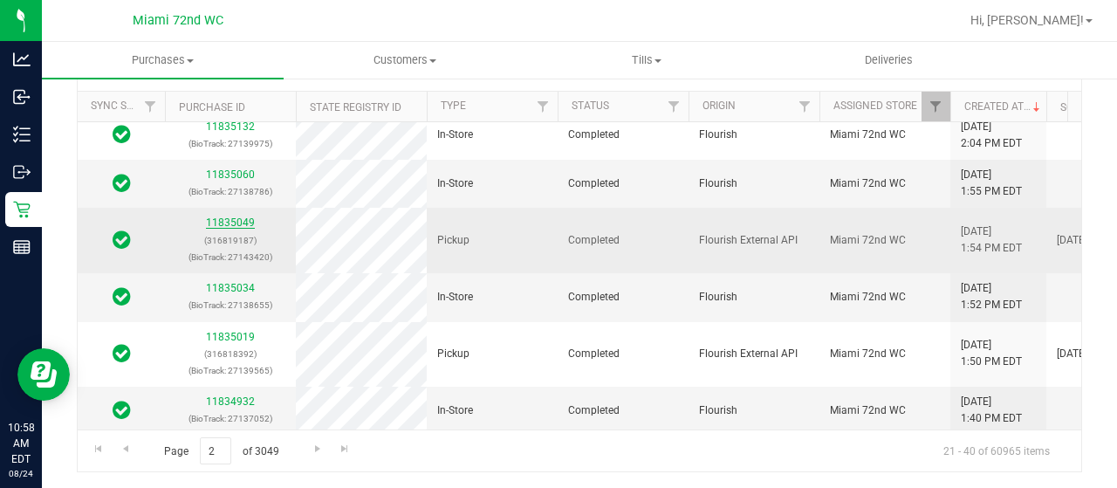
click at [225, 229] on link "11835049" at bounding box center [230, 222] width 49 height 12
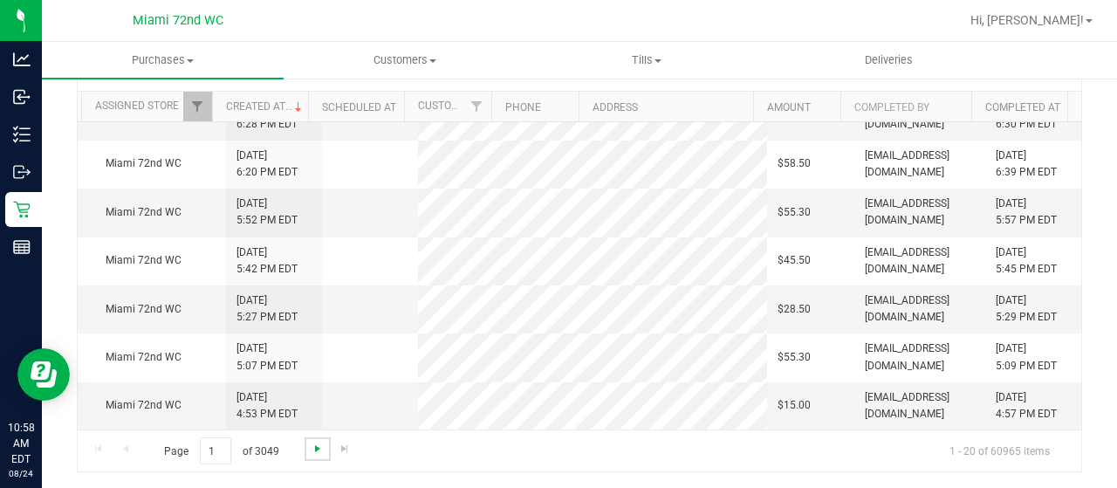
click at [315, 442] on span "Go to the next page" at bounding box center [318, 449] width 14 height 14
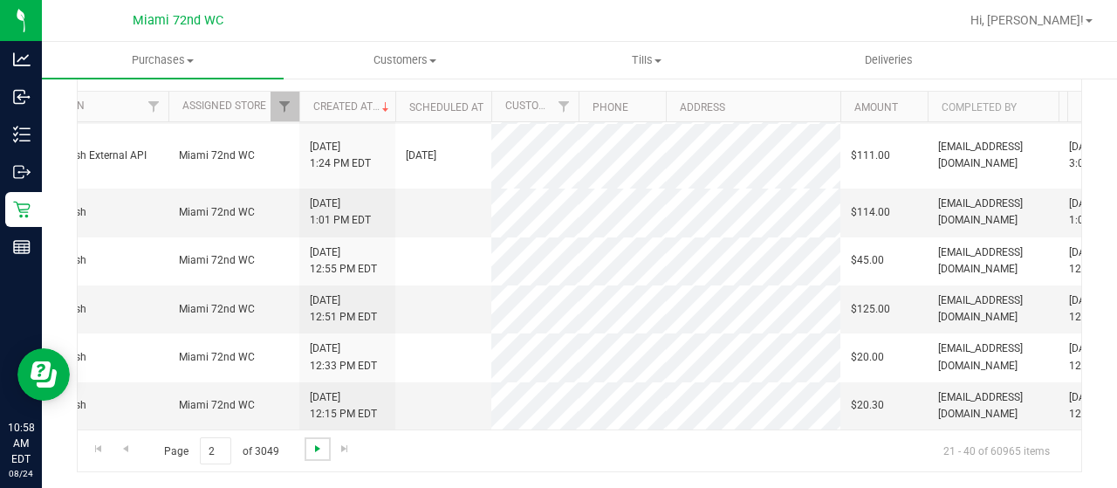
click at [311, 449] on span "Go to the next page" at bounding box center [318, 449] width 14 height 14
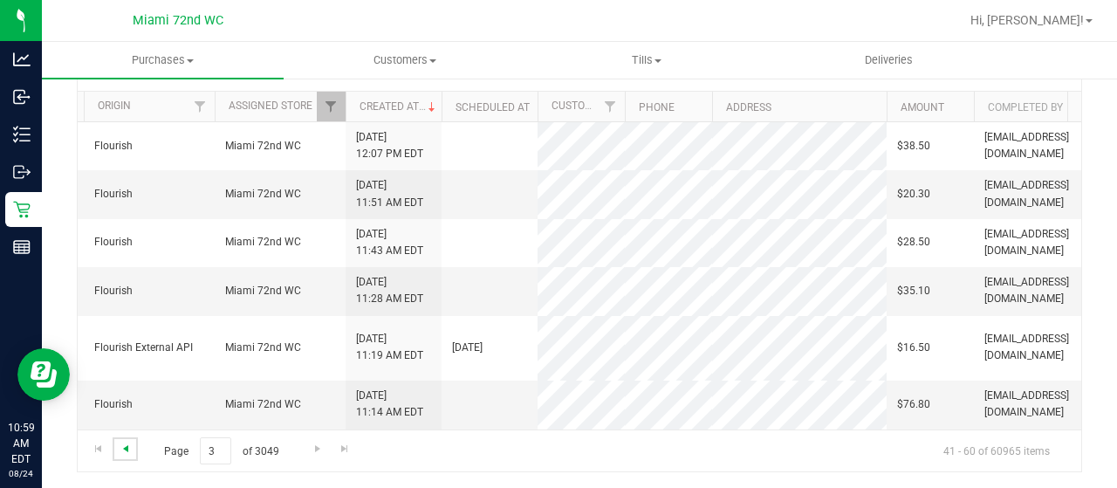
click at [128, 443] on span "Go to the previous page" at bounding box center [126, 449] width 14 height 14
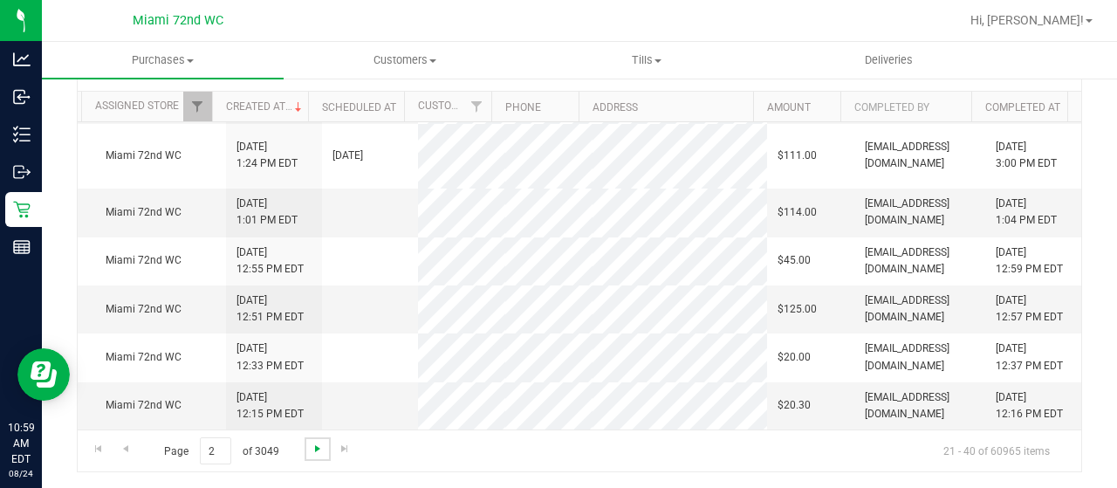
click at [313, 447] on span "Go to the next page" at bounding box center [318, 449] width 14 height 14
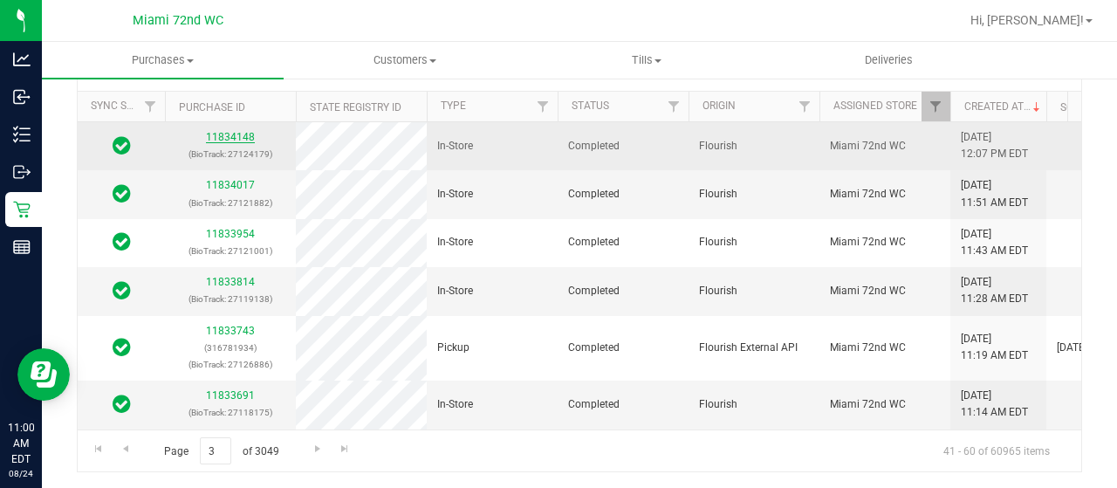
click at [232, 134] on link "11834148" at bounding box center [230, 137] width 49 height 12
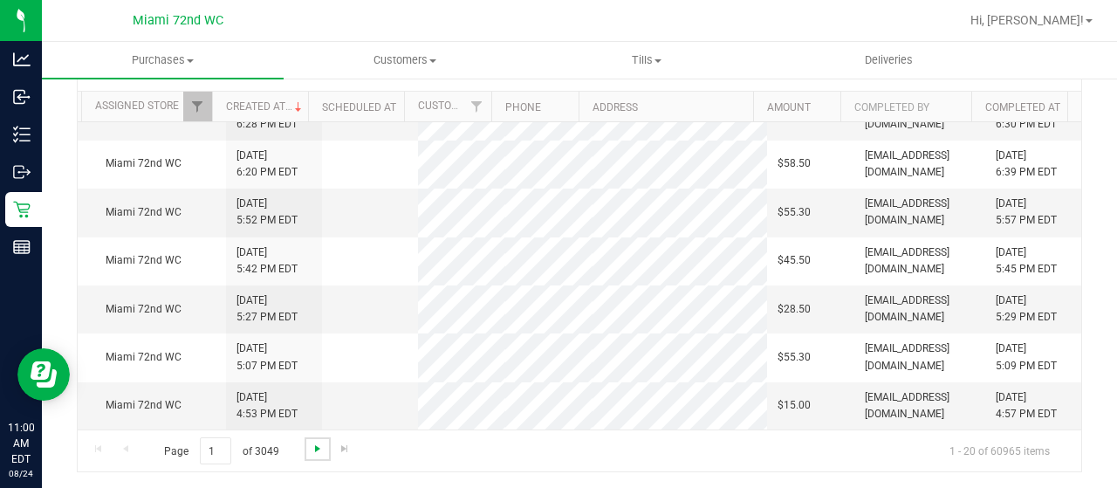
click at [313, 446] on span "Go to the next page" at bounding box center [318, 449] width 14 height 14
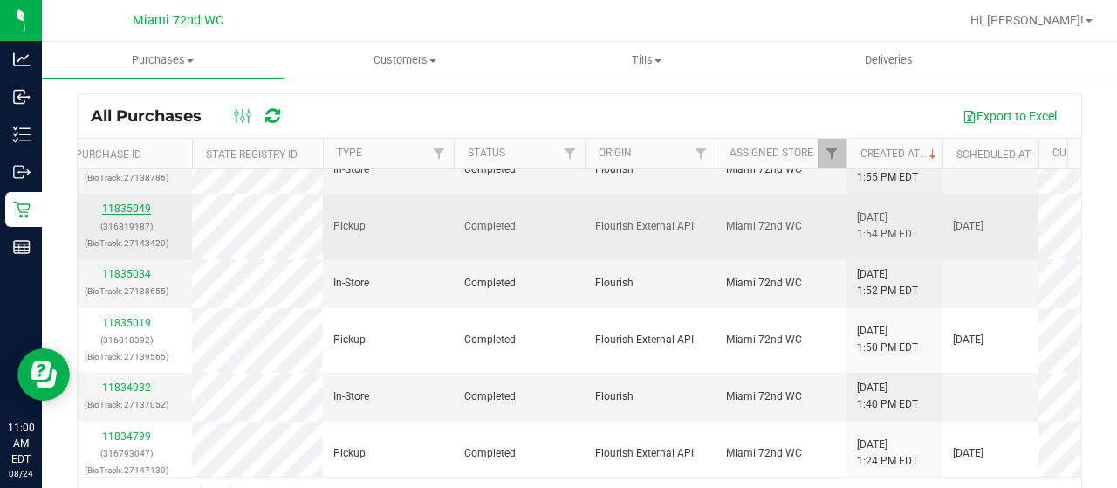
click at [134, 215] on link "11835049" at bounding box center [126, 209] width 49 height 12
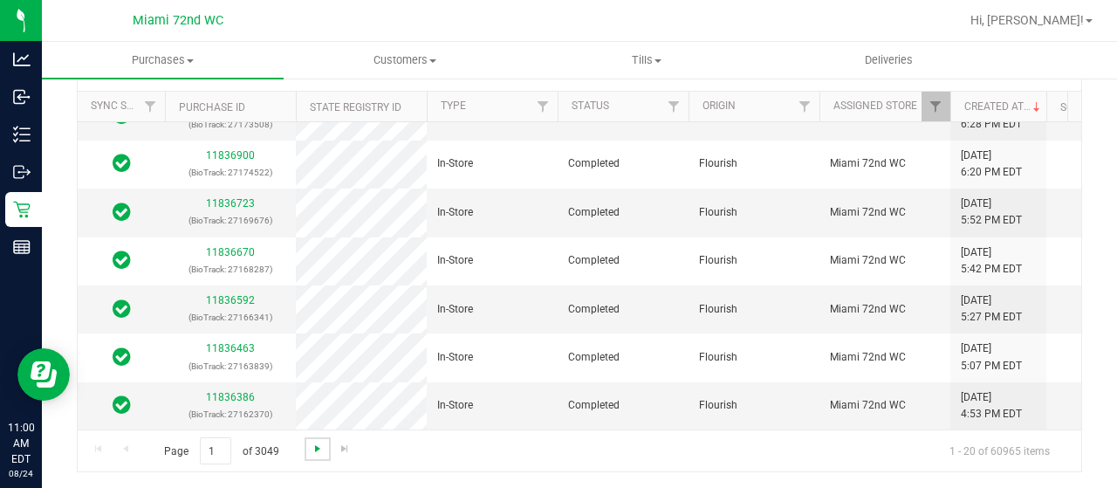
click at [312, 448] on span "Go to the next page" at bounding box center [318, 449] width 14 height 14
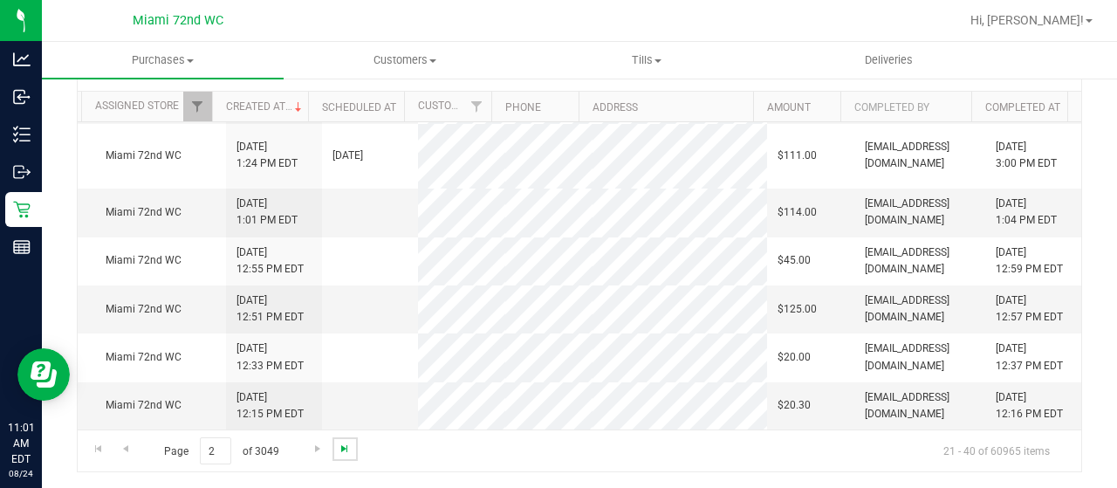
click at [341, 450] on span "Go to the last page" at bounding box center [345, 449] width 14 height 14
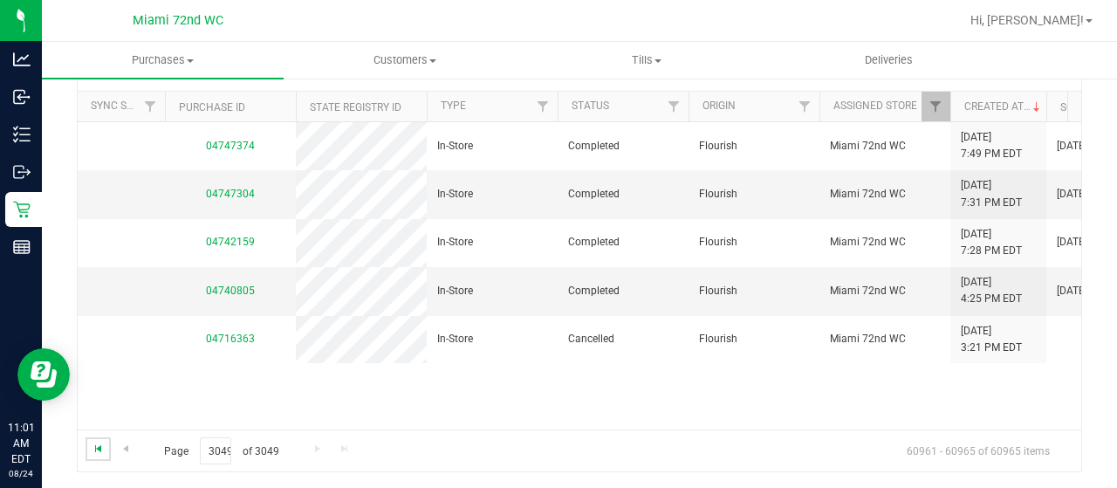
click at [92, 444] on span "Go to the first page" at bounding box center [99, 449] width 14 height 14
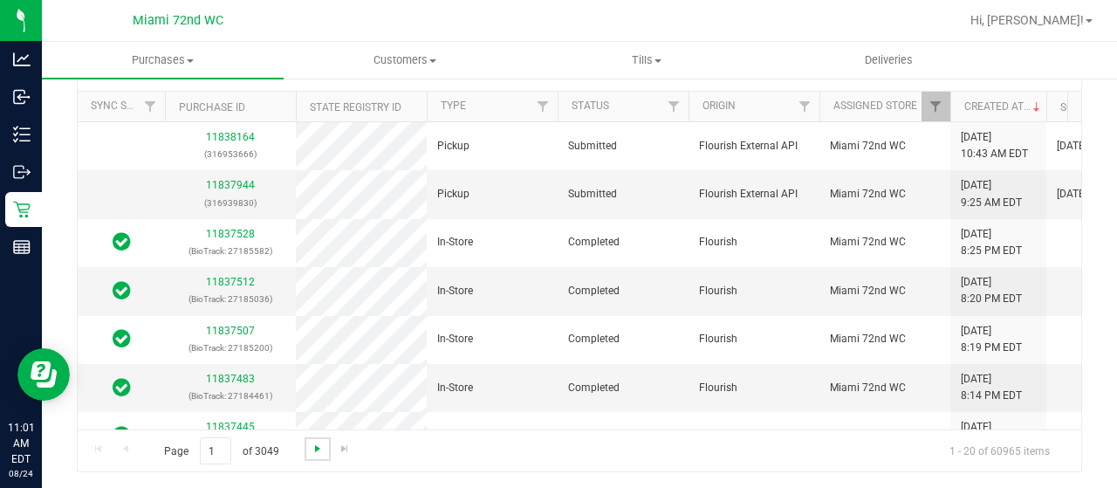
click at [319, 452] on span "Go to the next page" at bounding box center [318, 449] width 14 height 14
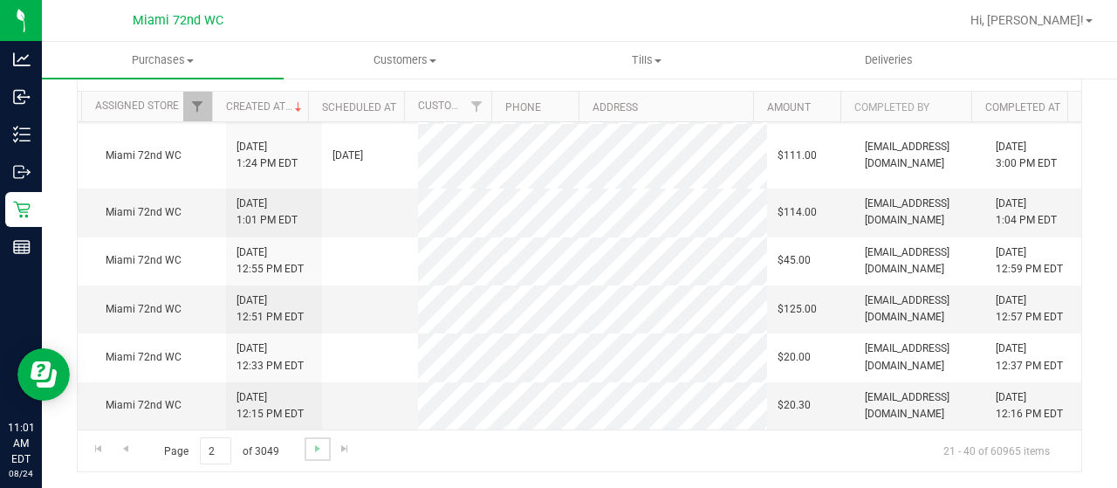
click at [312, 442] on span "Go to the next page" at bounding box center [318, 449] width 14 height 14
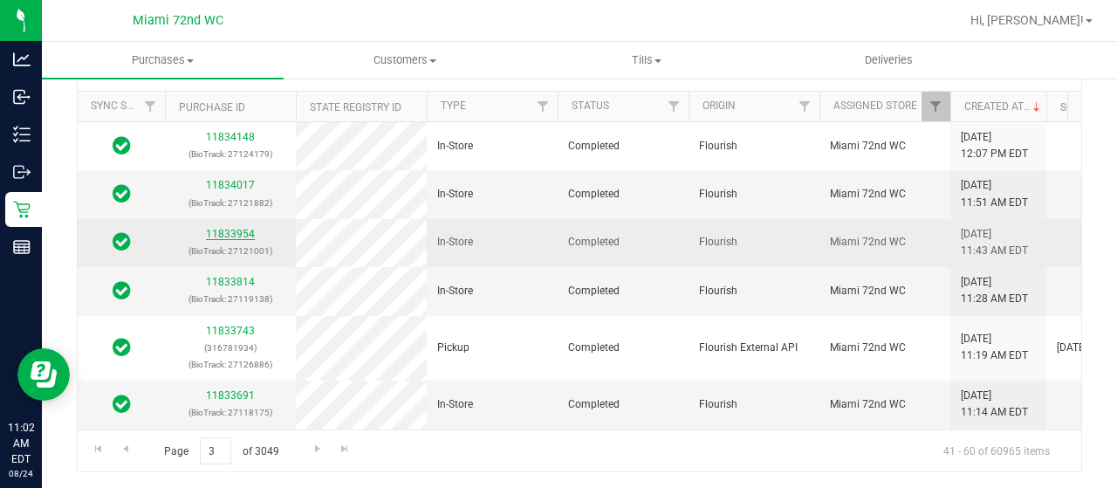
click at [239, 229] on link "11833954" at bounding box center [230, 234] width 49 height 12
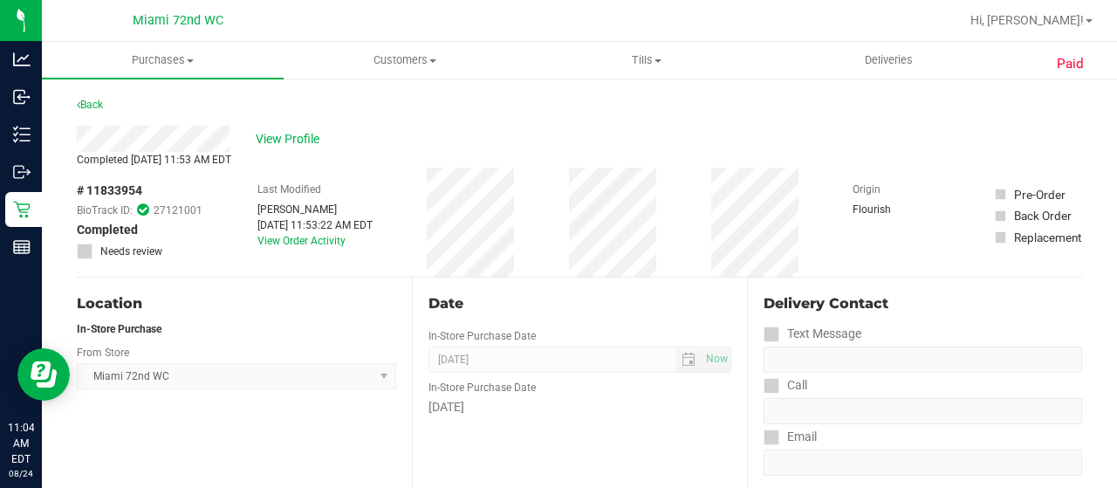
scroll to position [1, 0]
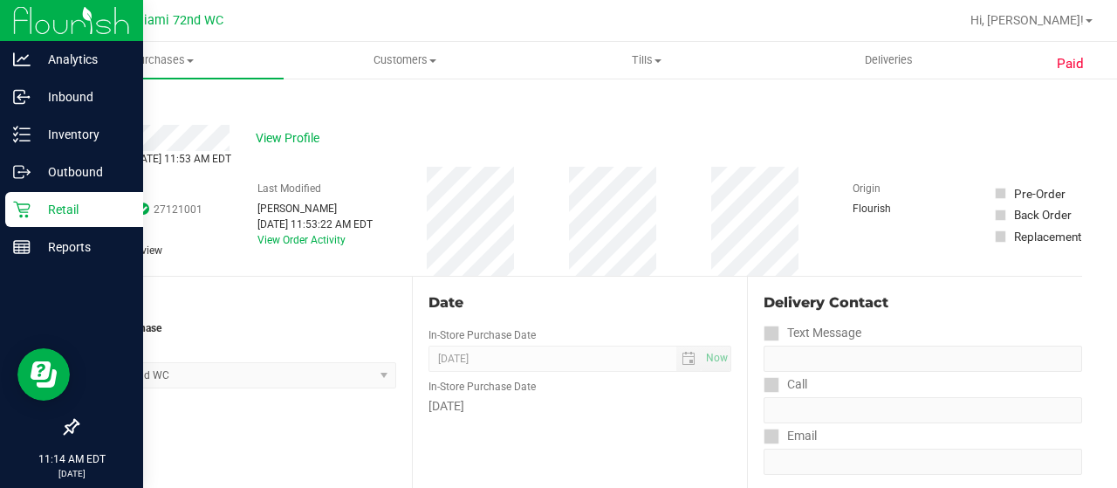
click at [25, 213] on icon at bounding box center [21, 209] width 17 height 17
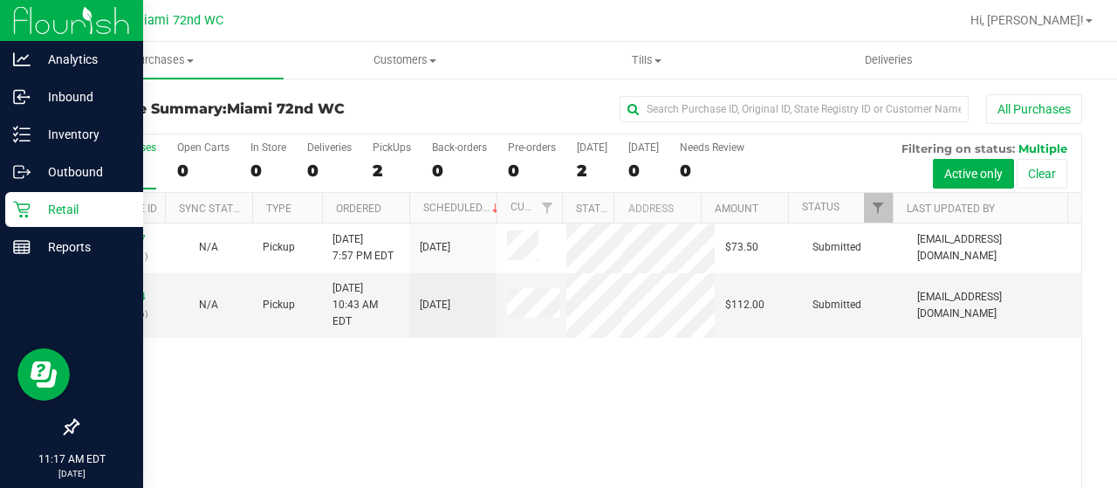
click at [25, 213] on icon at bounding box center [21, 209] width 17 height 17
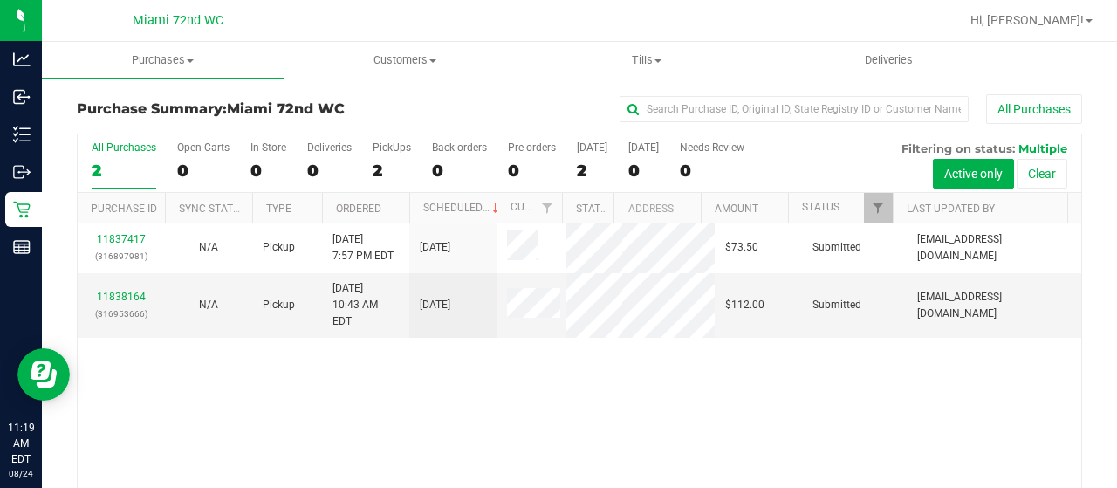
click at [311, 360] on div "11837417 (316897981) N/A Pickup [DATE] 7:57 PM EDT 8/24/2025 $73.50 Submitted […" at bounding box center [580, 376] width 1004 height 307
click at [120, 291] on link "11838164" at bounding box center [121, 297] width 49 height 12
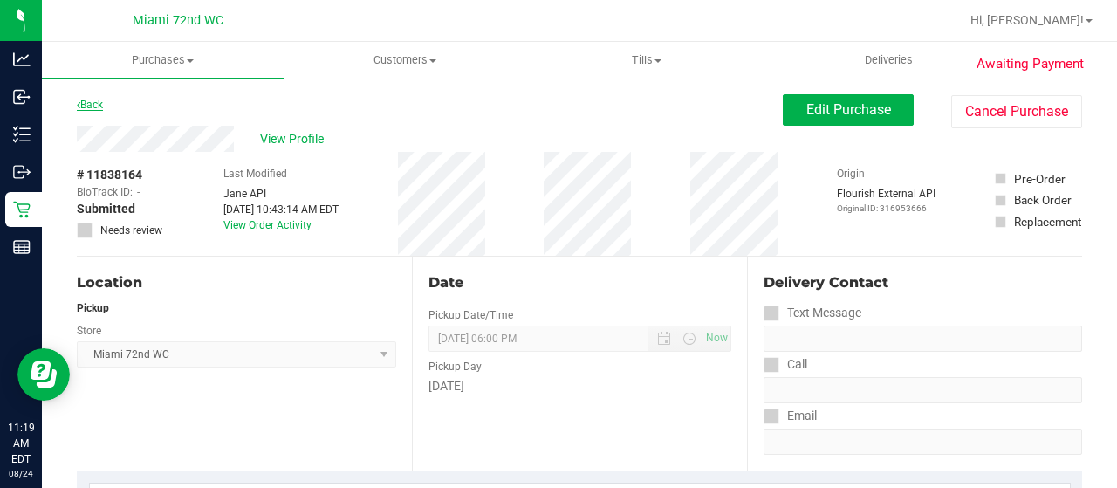
click at [90, 104] on link "Back" at bounding box center [90, 105] width 26 height 12
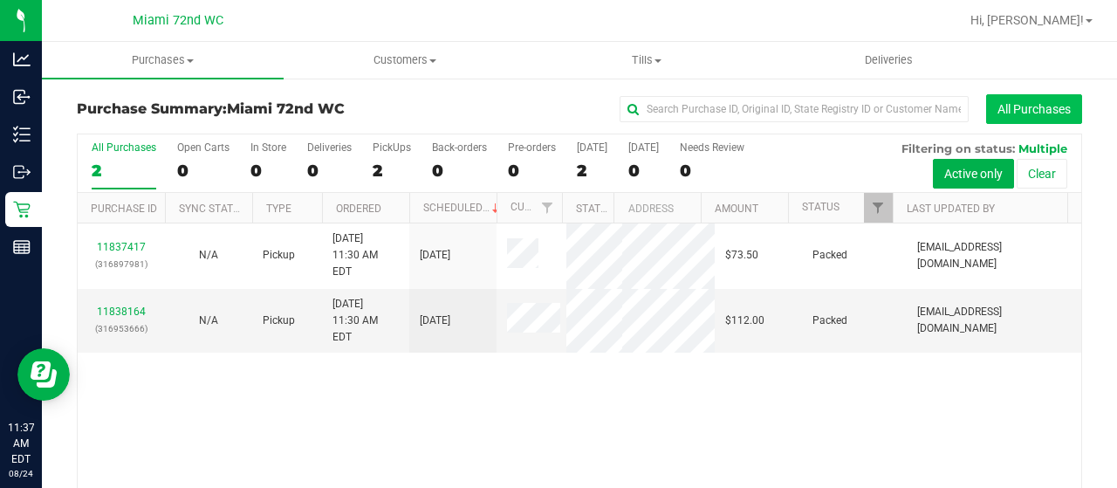
click at [1000, 110] on button "All Purchases" at bounding box center [1034, 109] width 96 height 30
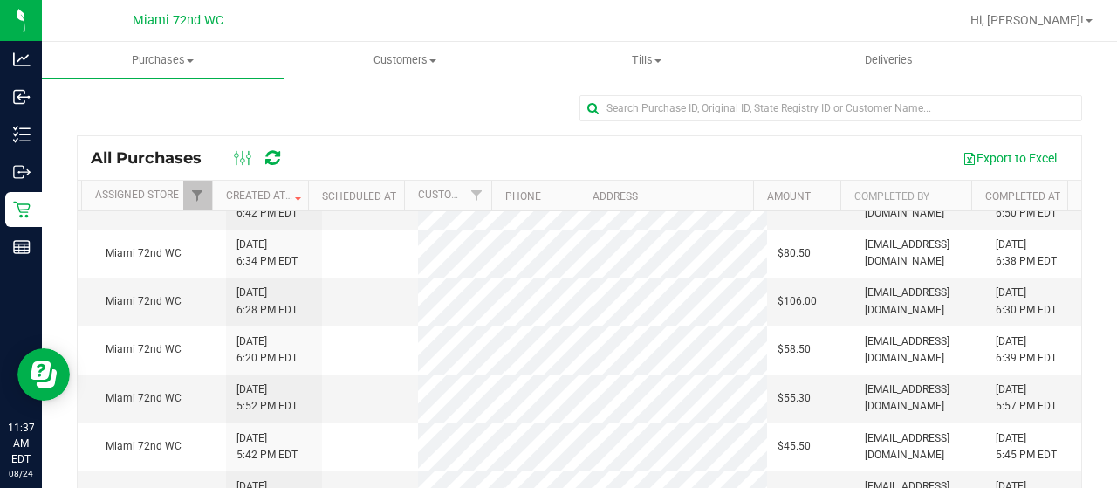
scroll to position [89, 0]
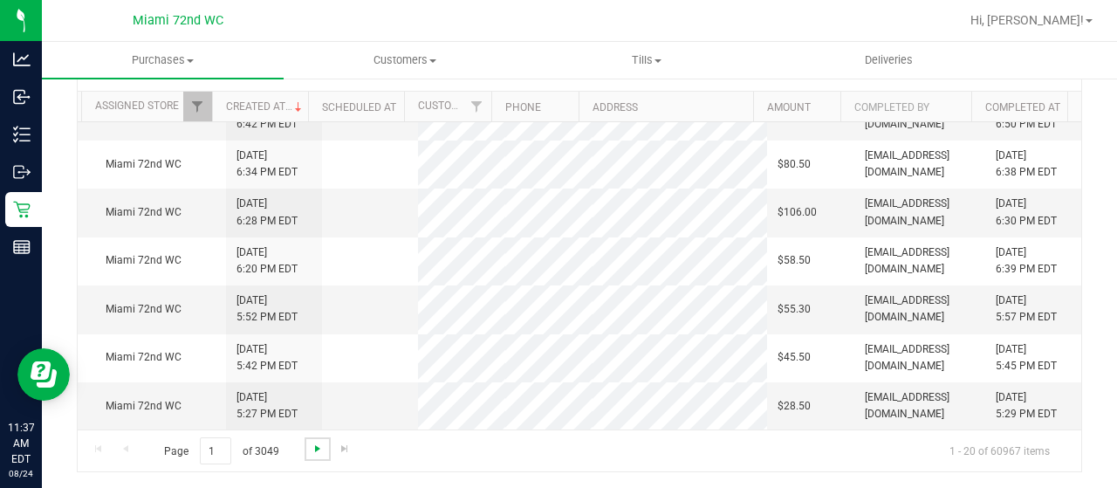
click at [320, 443] on span "Go to the next page" at bounding box center [318, 449] width 14 height 14
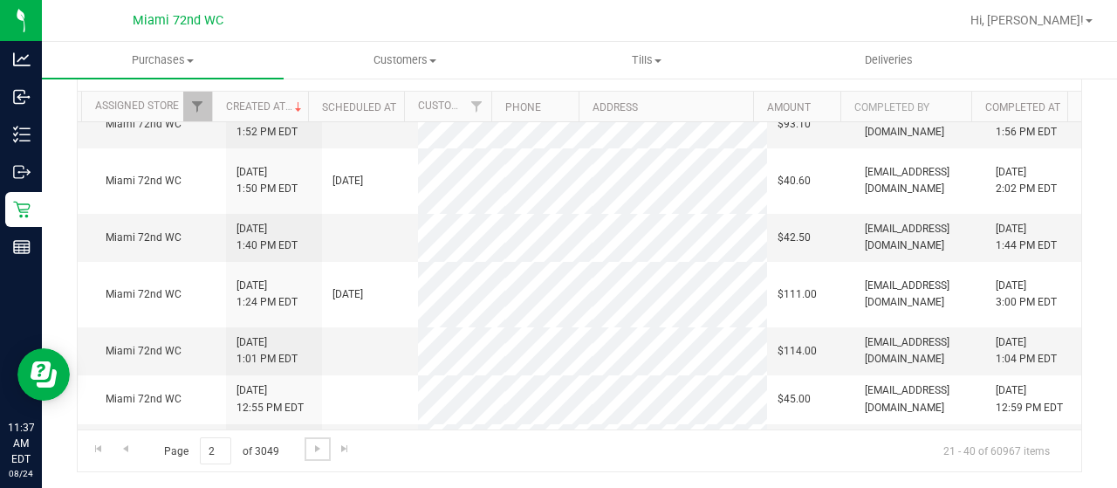
scroll to position [817, 751]
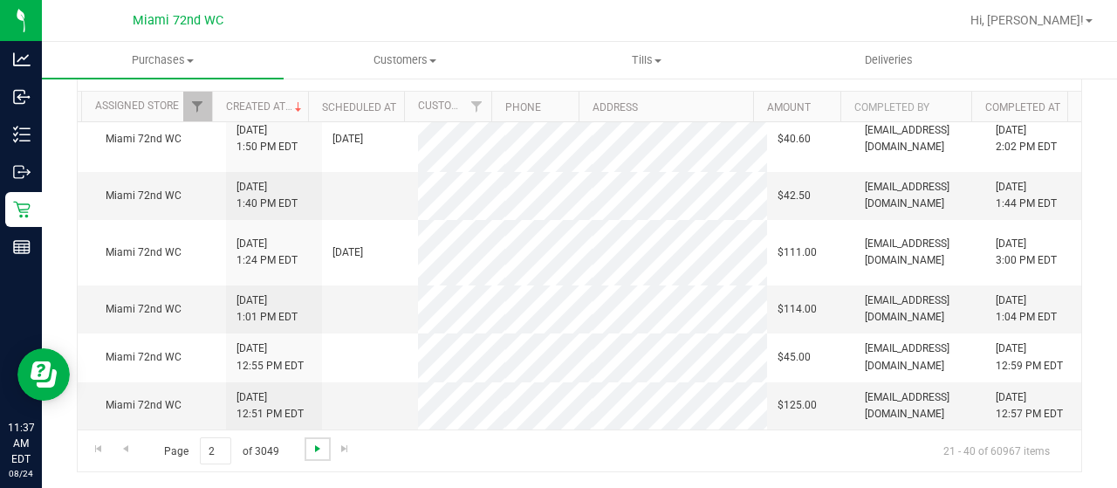
click at [312, 446] on span "Go to the next page" at bounding box center [318, 449] width 14 height 14
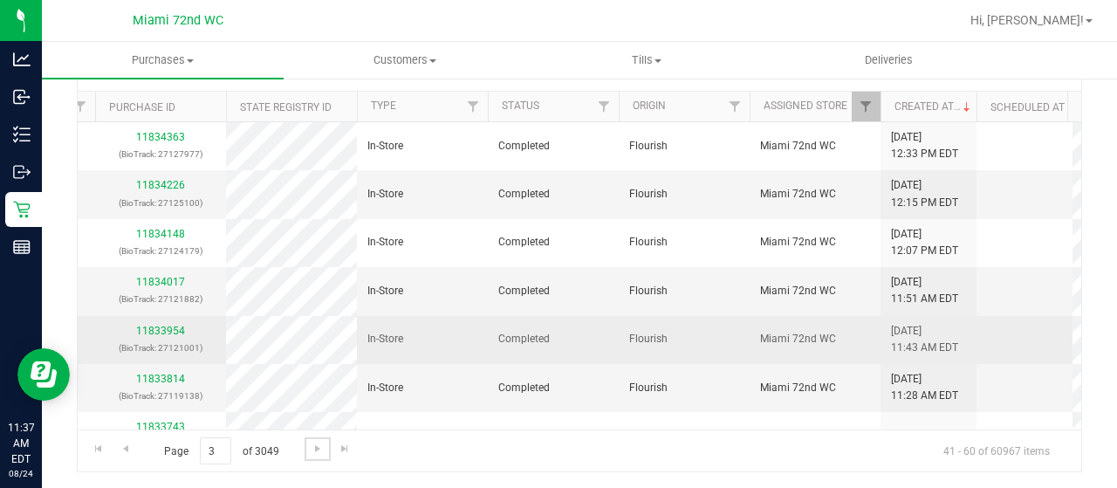
scroll to position [0, 31]
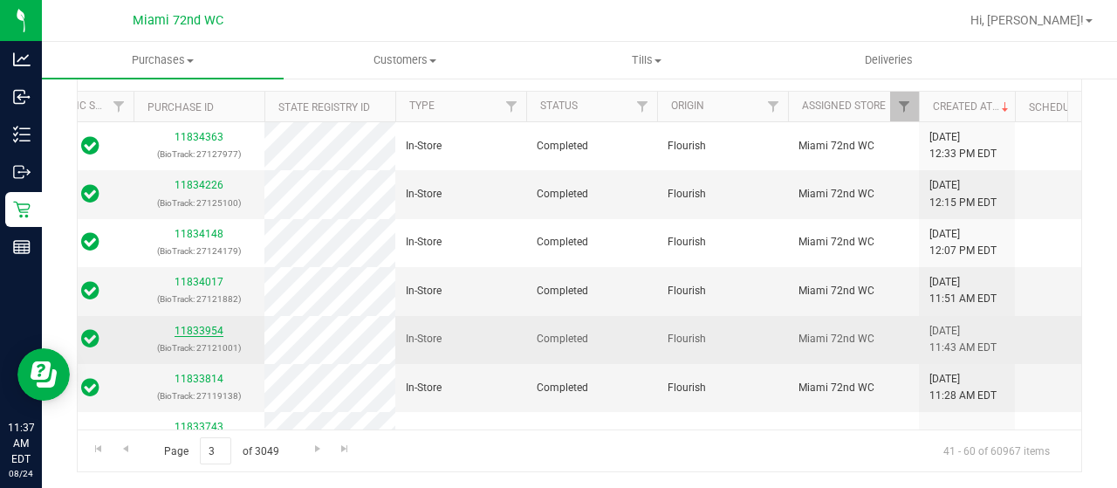
click at [211, 333] on link "11833954" at bounding box center [199, 331] width 49 height 12
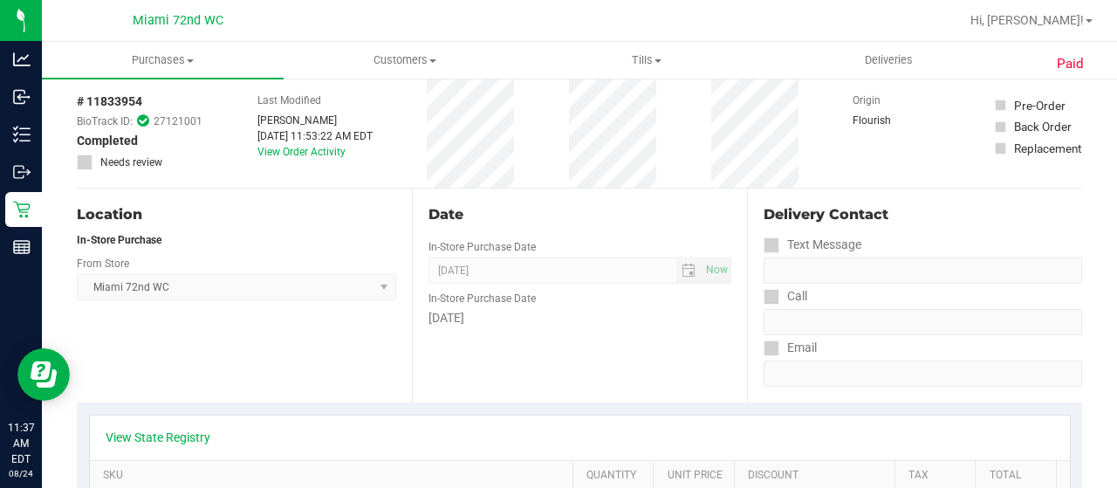
click at [120, 99] on span "# 11833954" at bounding box center [109, 102] width 65 height 18
copy span "11833954"
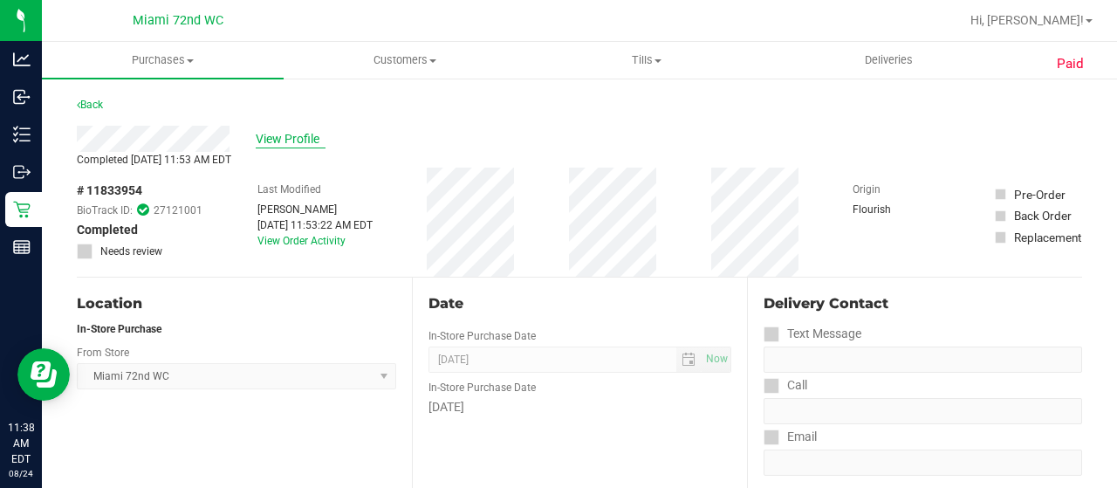
click at [282, 137] on span "View Profile" at bounding box center [291, 139] width 70 height 18
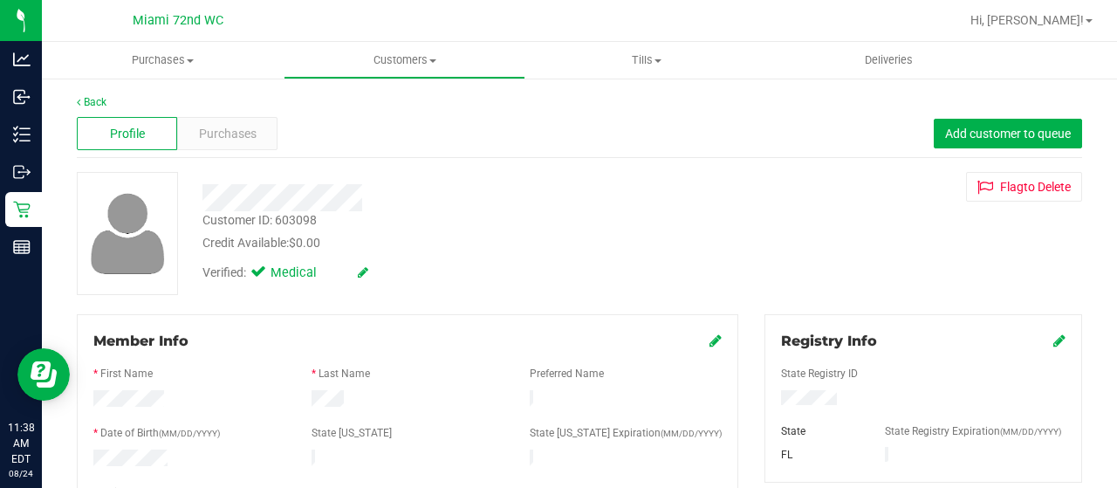
click at [287, 219] on div "Customer ID: 603098" at bounding box center [260, 220] width 114 height 18
copy div "603098"
click at [186, 134] on div "Purchases" at bounding box center [227, 133] width 100 height 33
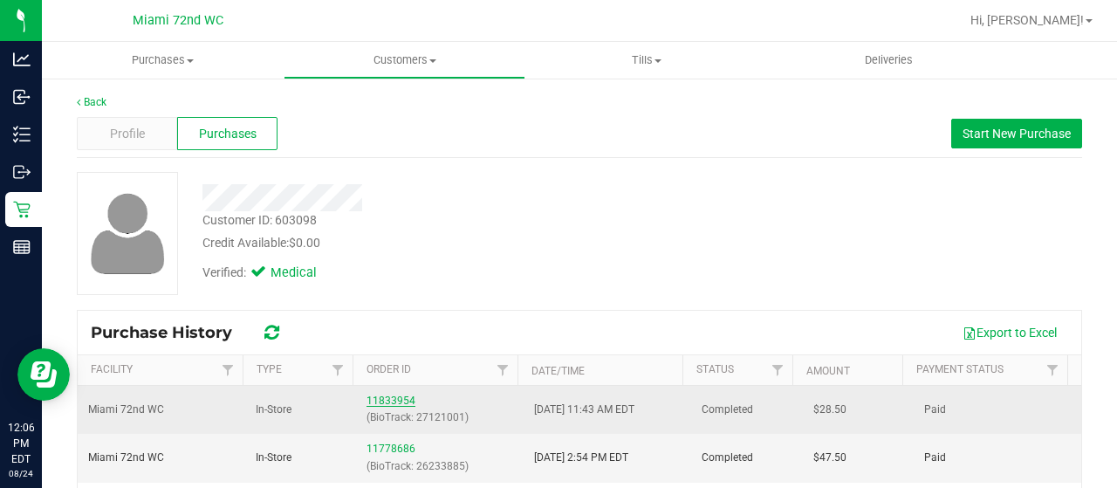
click at [389, 403] on link "11833954" at bounding box center [391, 401] width 49 height 12
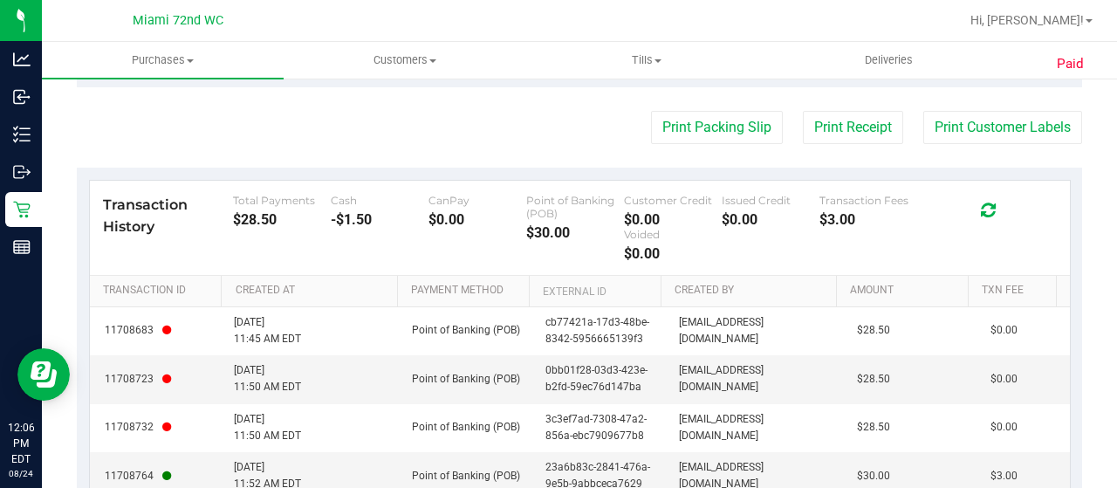
scroll to position [1113, 0]
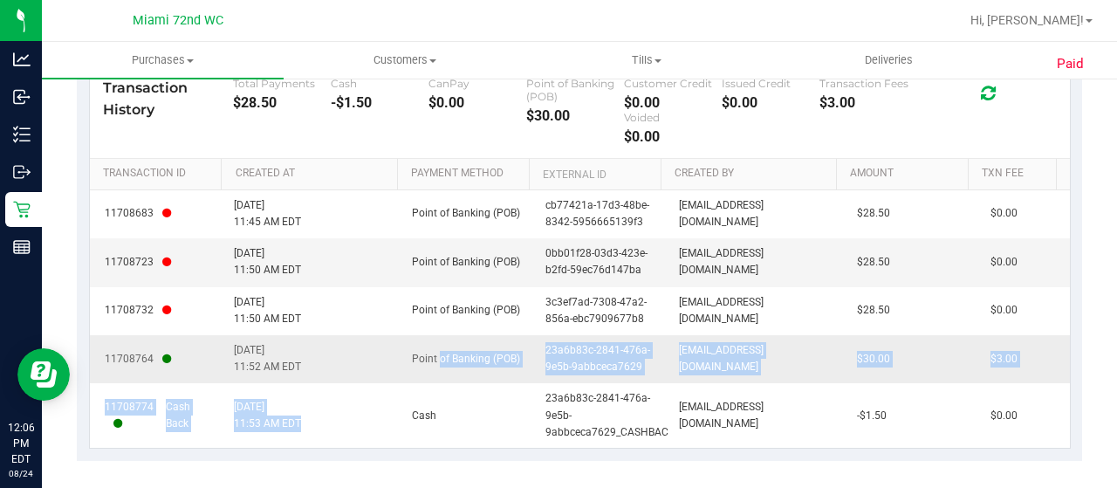
drag, startPoint x: 337, startPoint y: 283, endPoint x: 429, endPoint y: 347, distance: 112.3
click at [429, 347] on tbody "11708683 [DATE] 11:45 AM EDT Point of Banking (POB) cb77421a-17d3-48be-8342-595…" at bounding box center [580, 318] width 980 height 257
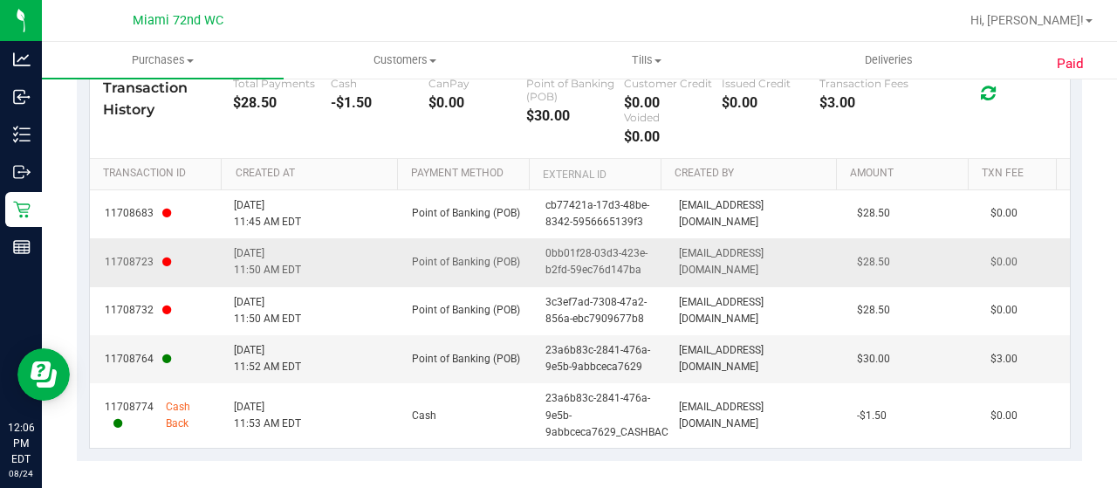
click at [402, 268] on td "Point of Banking (POB)" at bounding box center [469, 262] width 134 height 48
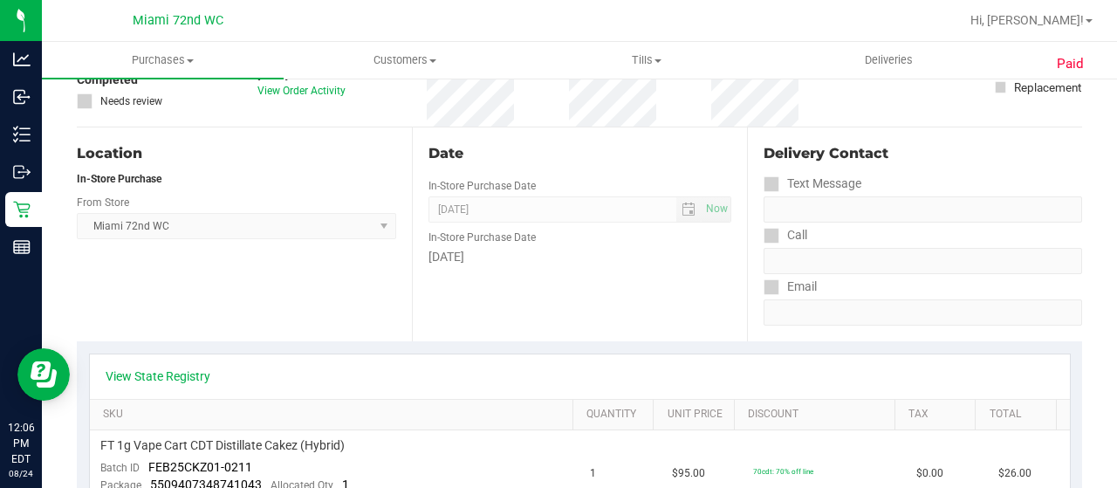
scroll to position [0, 0]
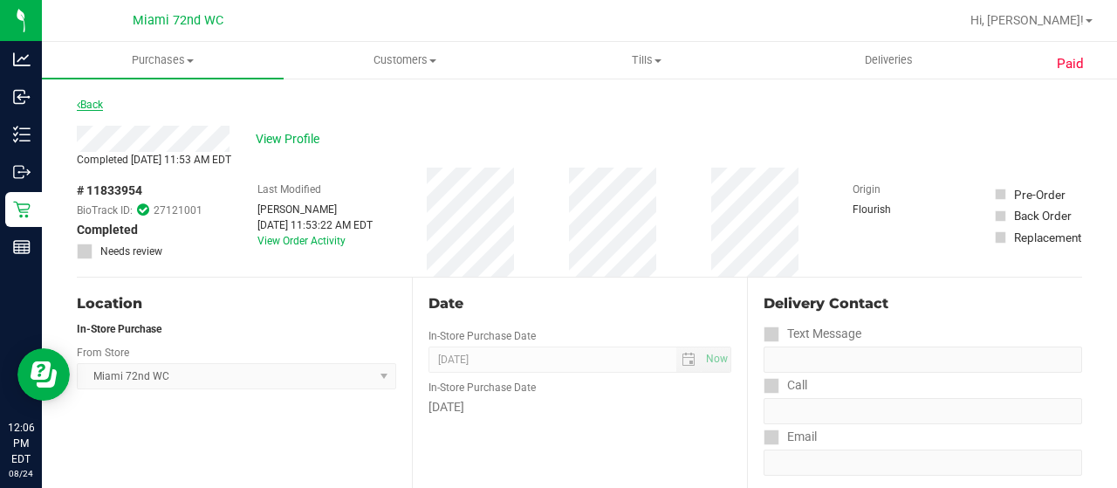
click at [98, 100] on link "Back" at bounding box center [90, 105] width 26 height 12
